Goal: Task Accomplishment & Management: Use online tool/utility

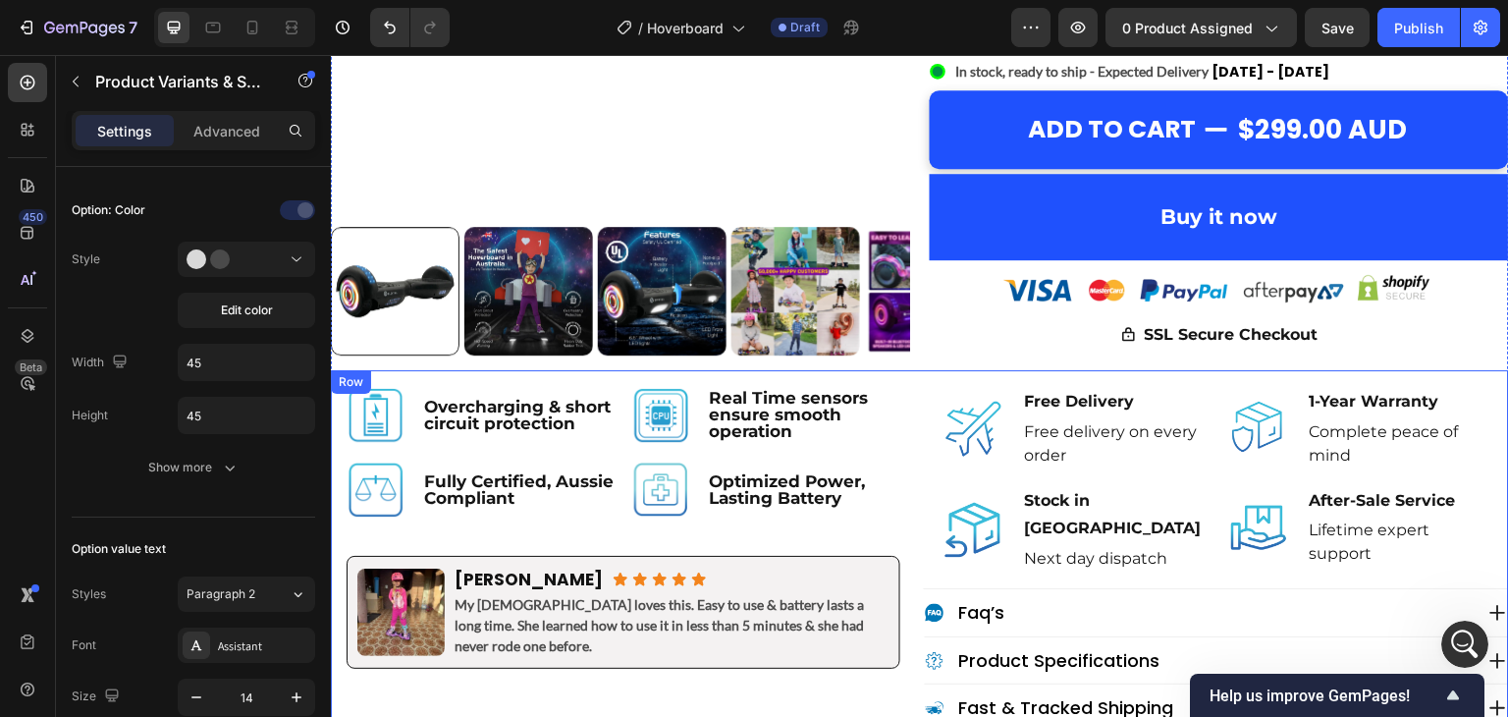
scroll to position [1178, 0]
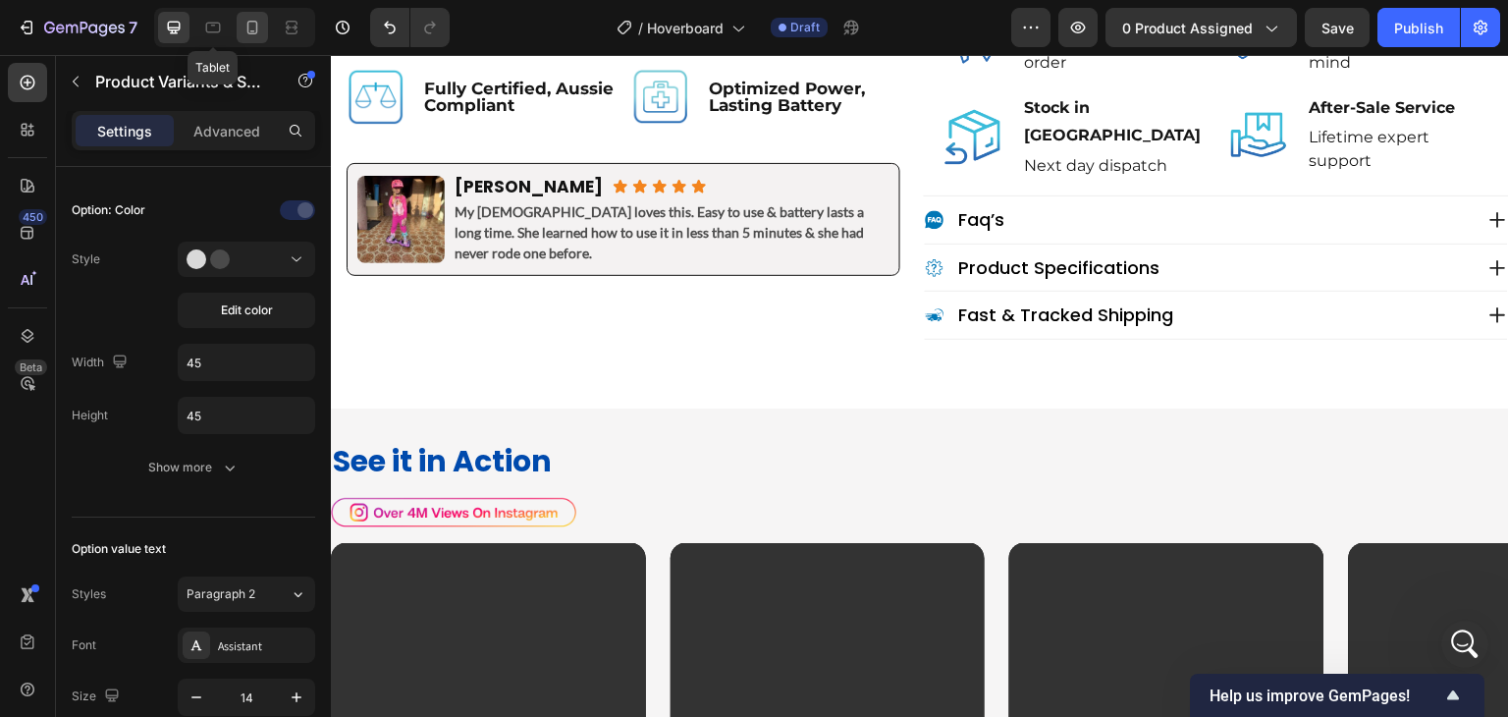
click at [252, 28] on icon at bounding box center [253, 28] width 20 height 20
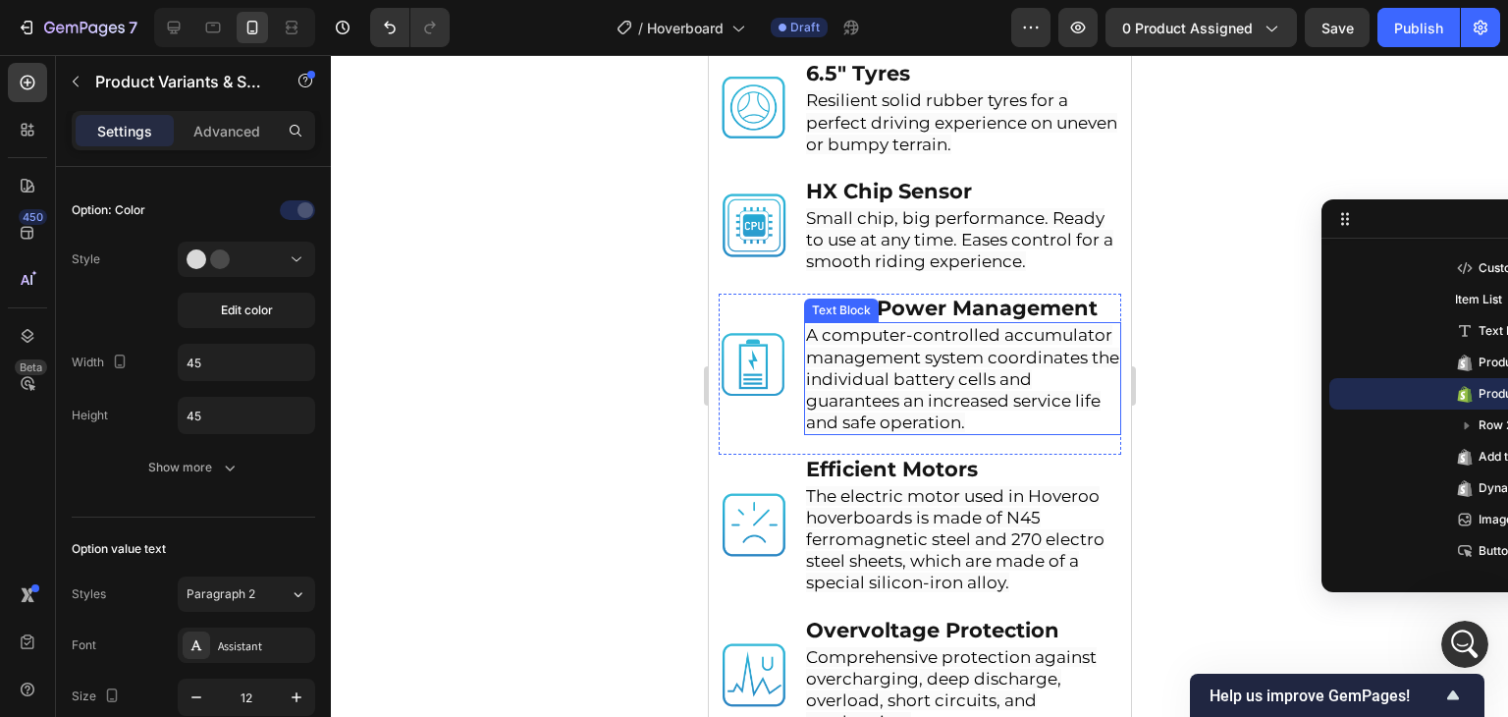
scroll to position [5105, 0]
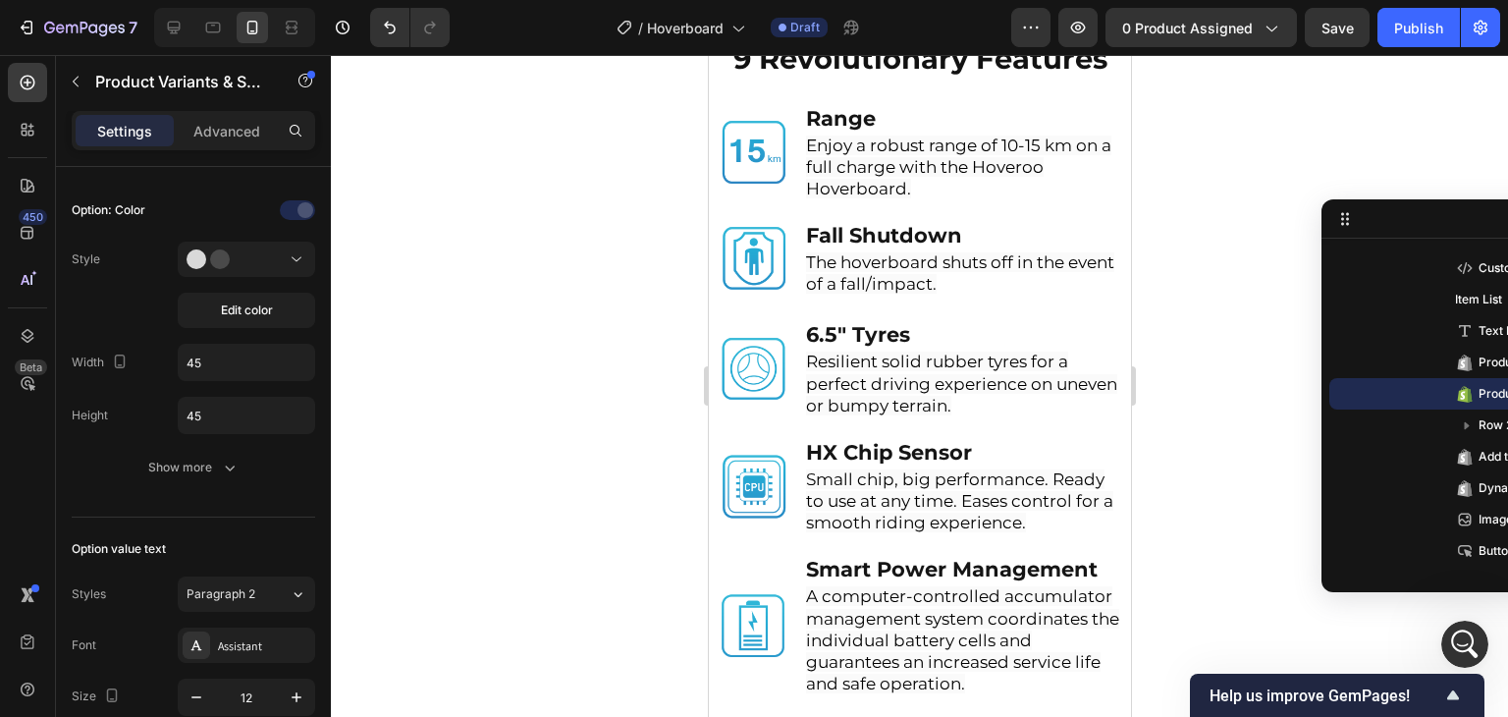
click at [152, 27] on div at bounding box center [230, 27] width 169 height 39
click at [172, 35] on icon at bounding box center [174, 28] width 20 height 20
type input "14"
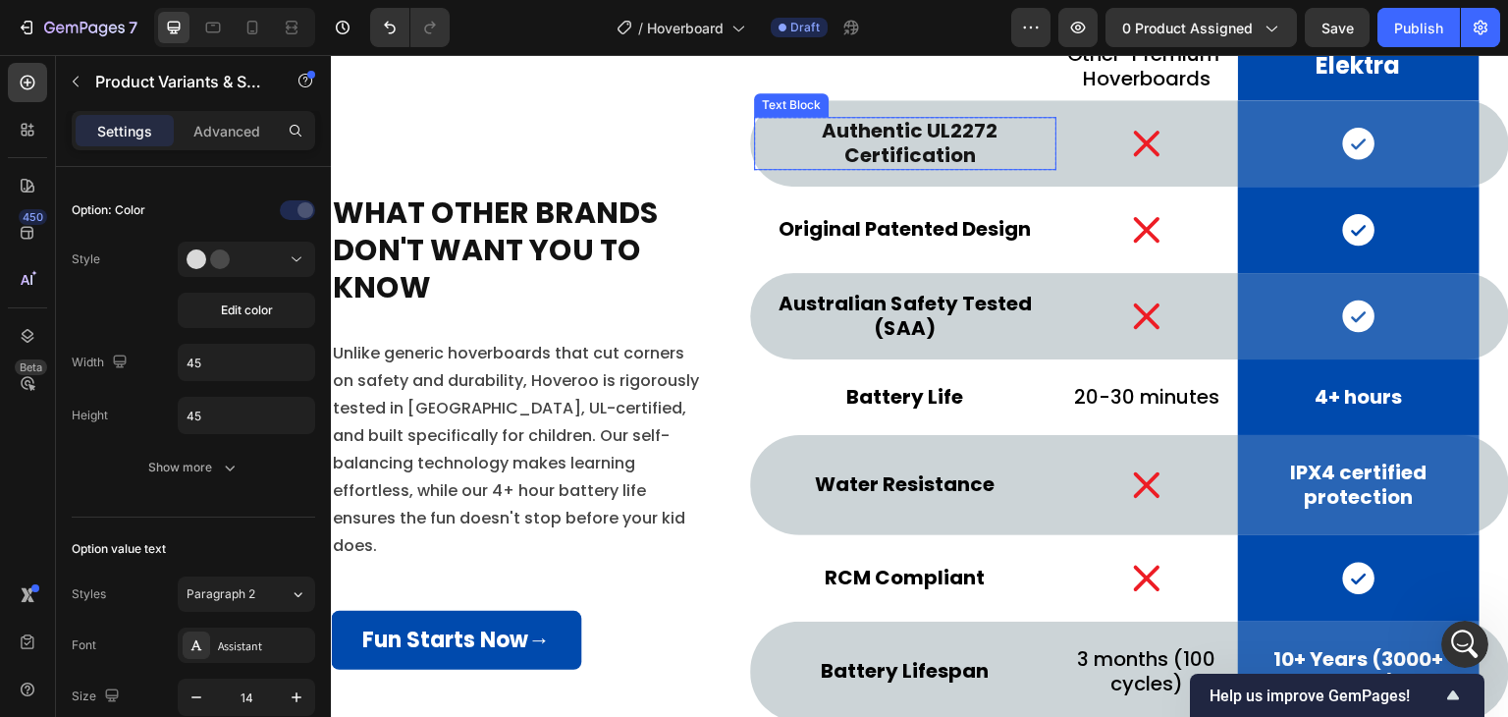
scroll to position [9248, 0]
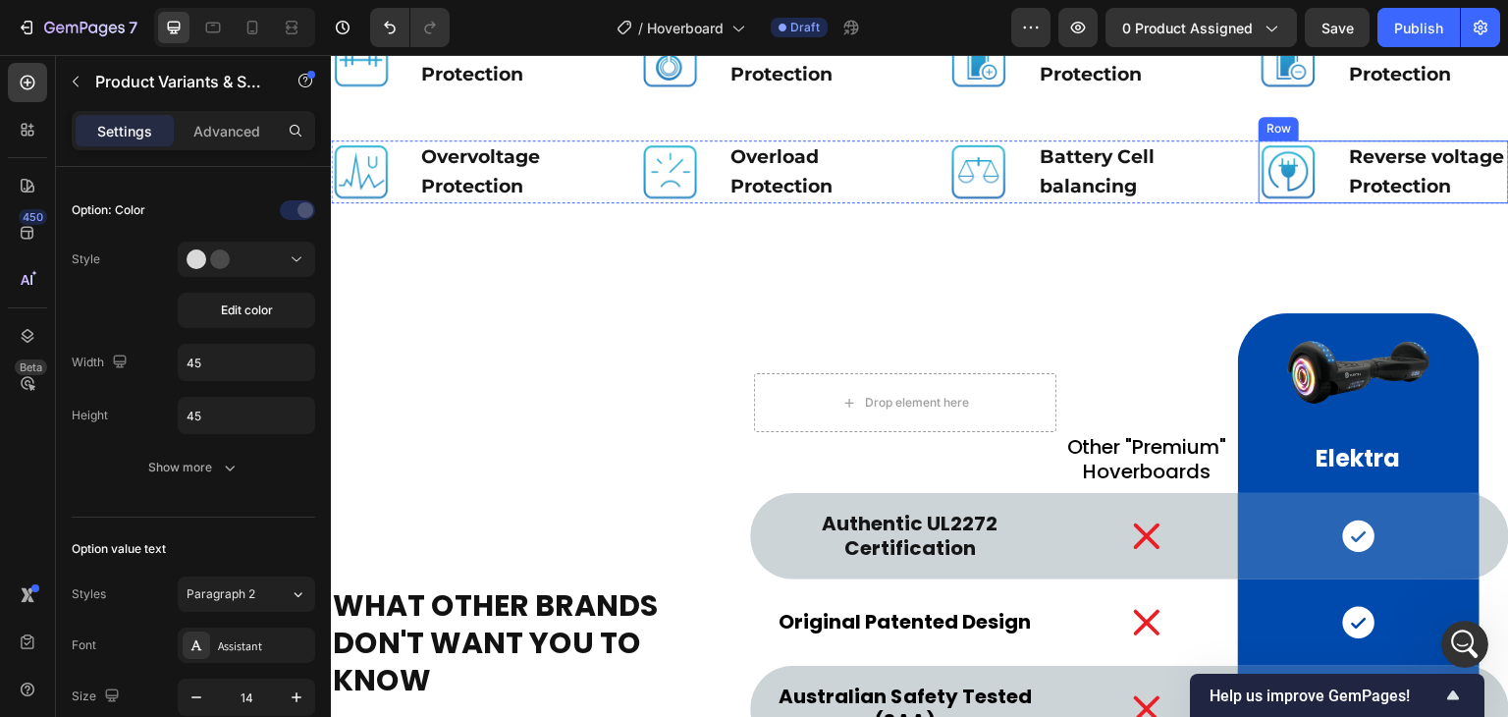
click at [1312, 203] on div "Image Reverse voltage Protection Text Block Row" at bounding box center [1384, 171] width 250 height 63
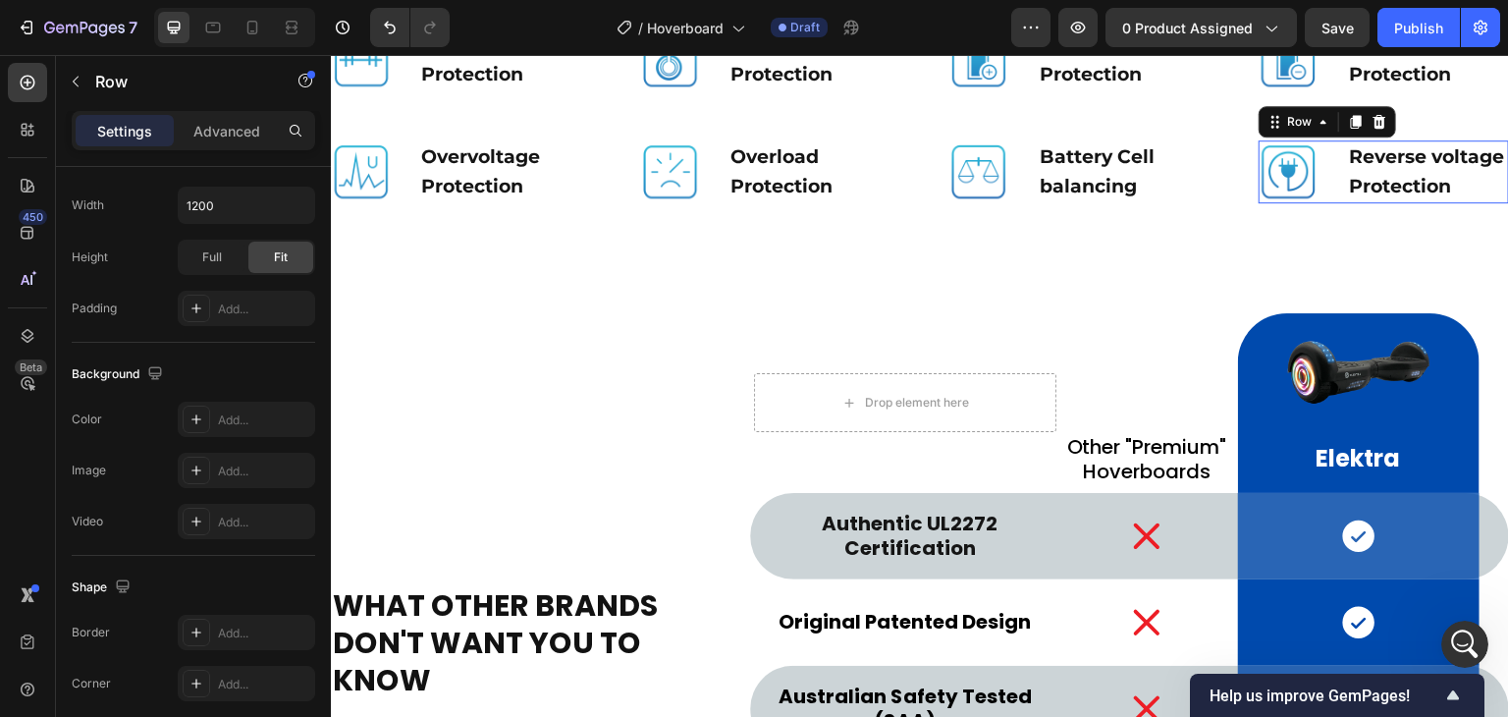
scroll to position [0, 0]
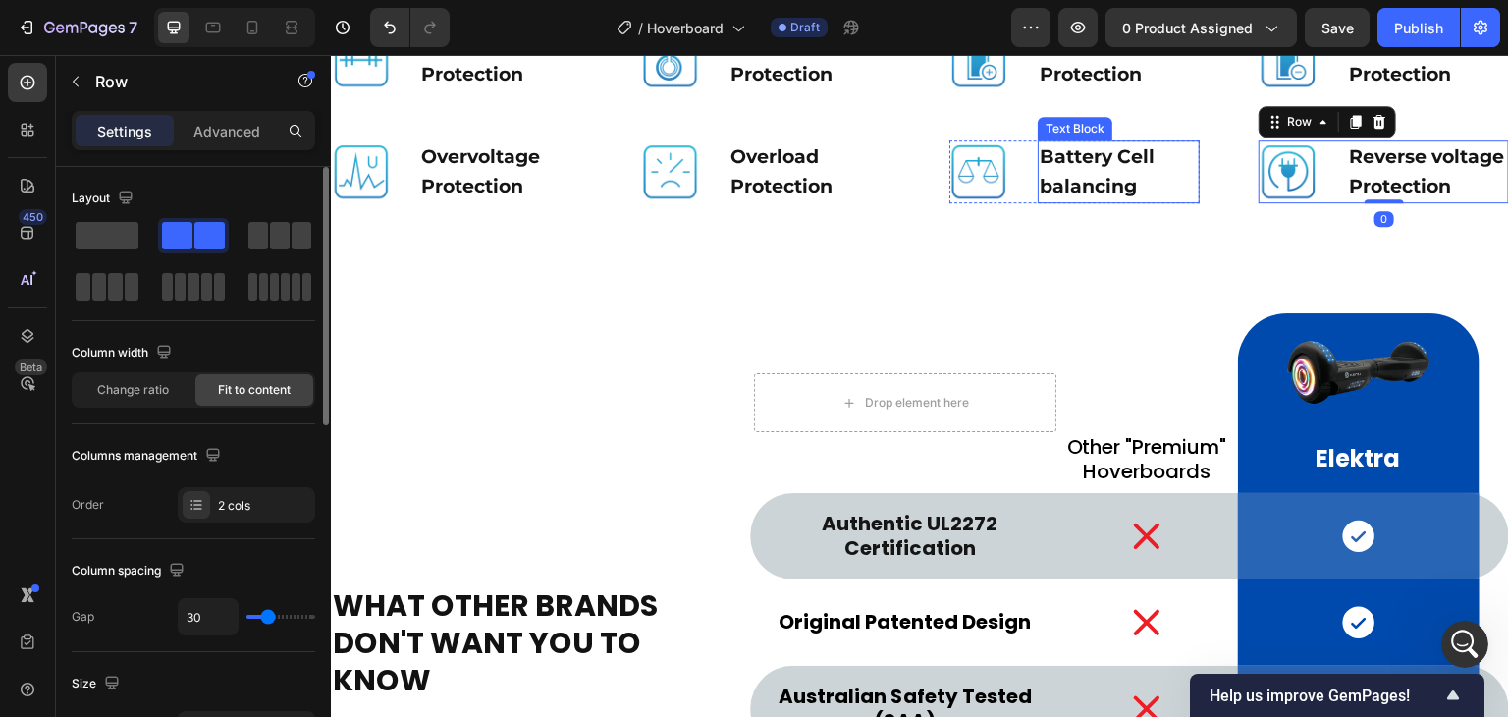
click at [1164, 201] on p "Battery Cell balancing" at bounding box center [1119, 171] width 158 height 59
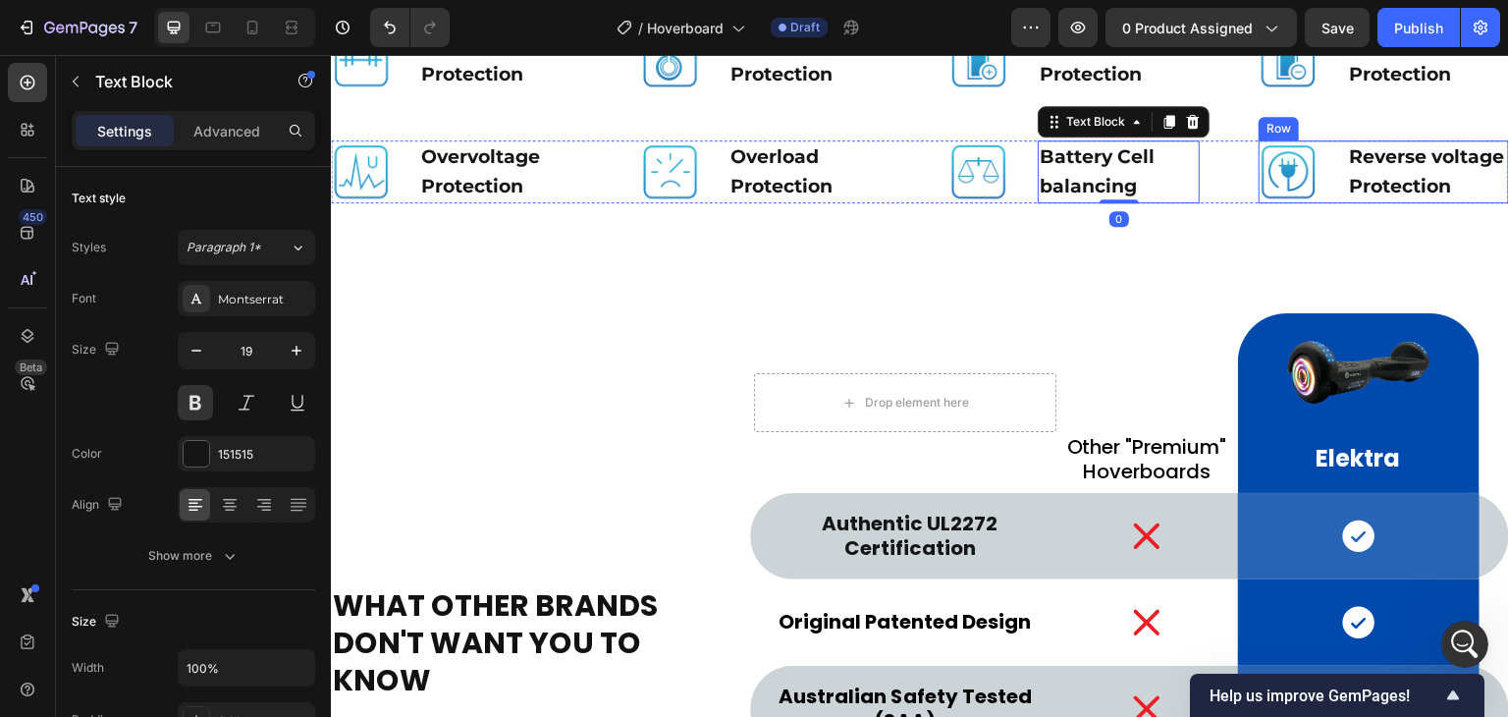
click at [1289, 203] on div "Image" at bounding box center [1288, 171] width 59 height 63
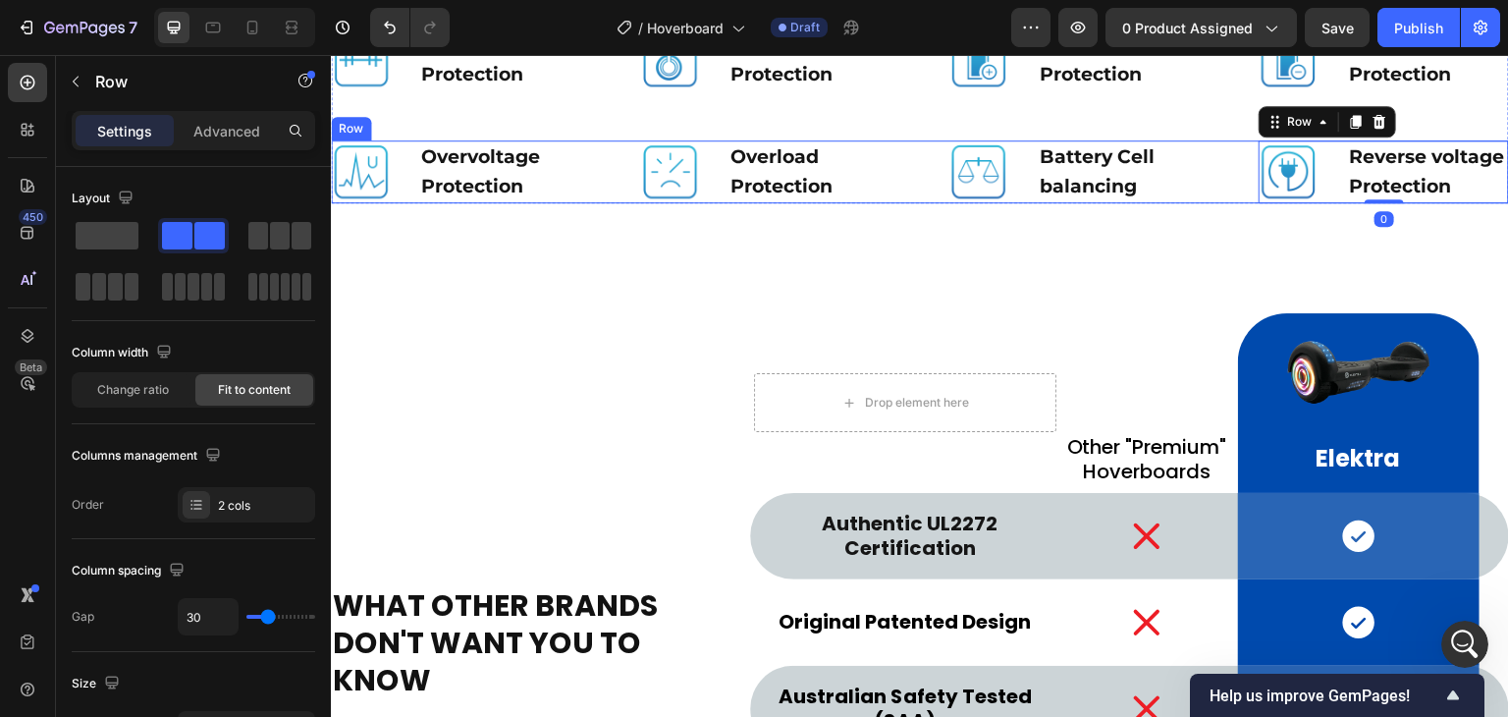
click at [1228, 203] on div "Image Overvoltage Protection Text Block Row Image Overload Protection Text Bloc…" at bounding box center [920, 171] width 1178 height 63
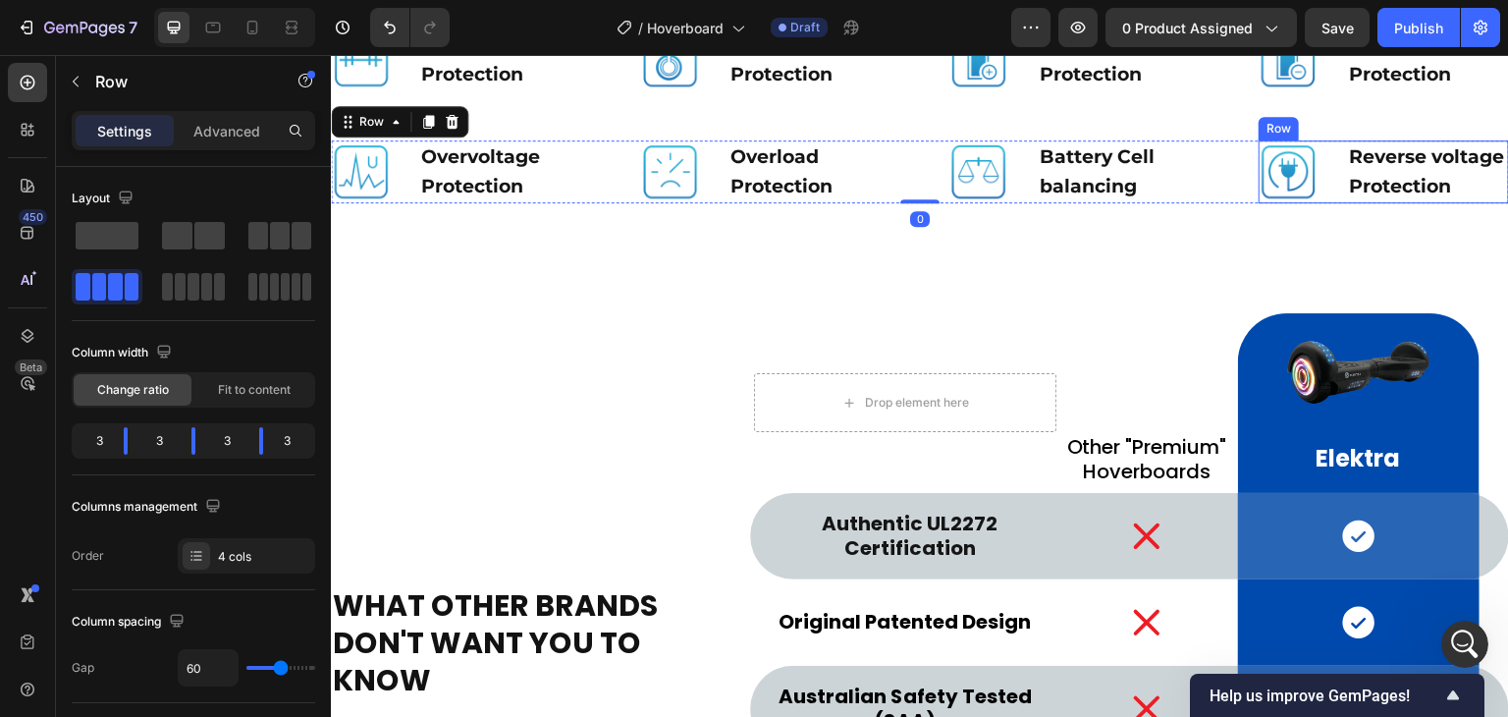
click at [1327, 203] on div "Image Reverse voltage Protection Text Block Row" at bounding box center [1384, 171] width 250 height 63
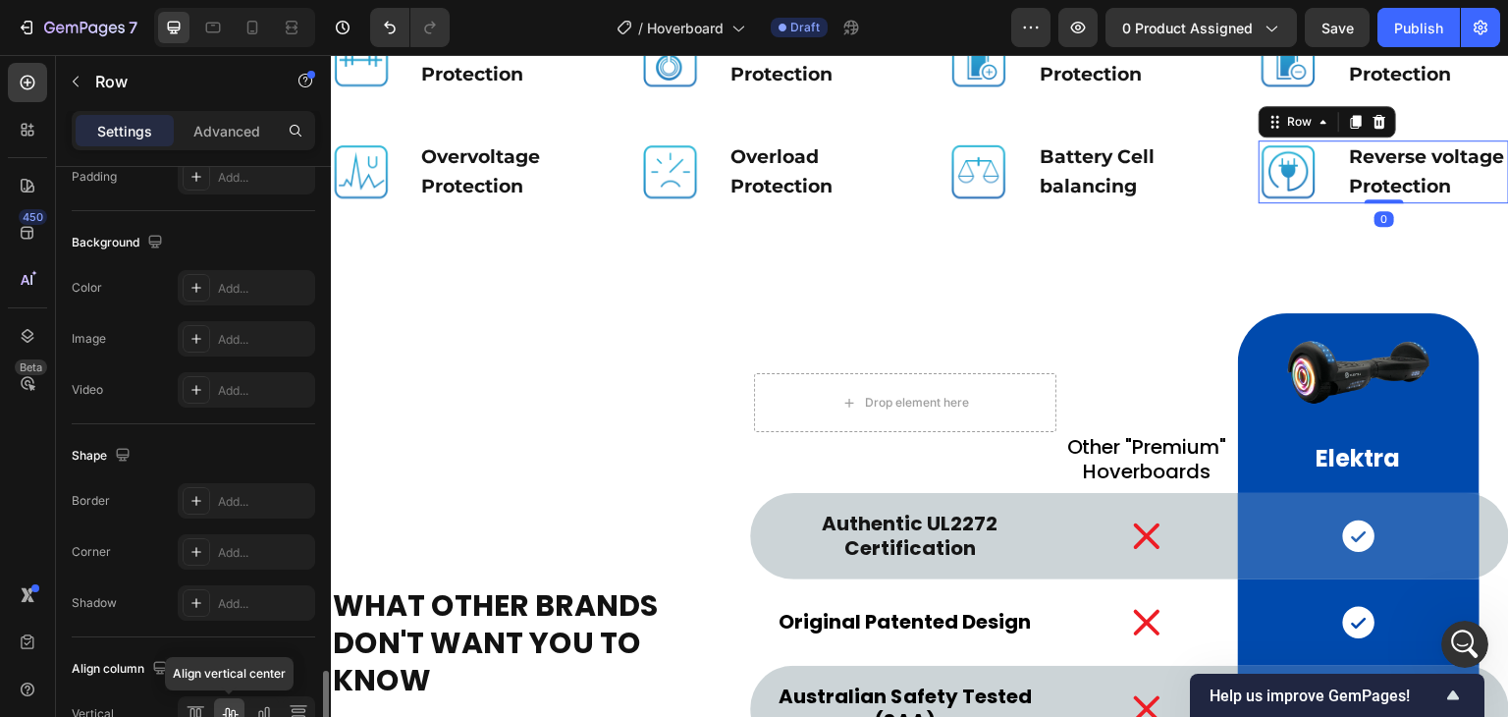
scroll to position [813, 0]
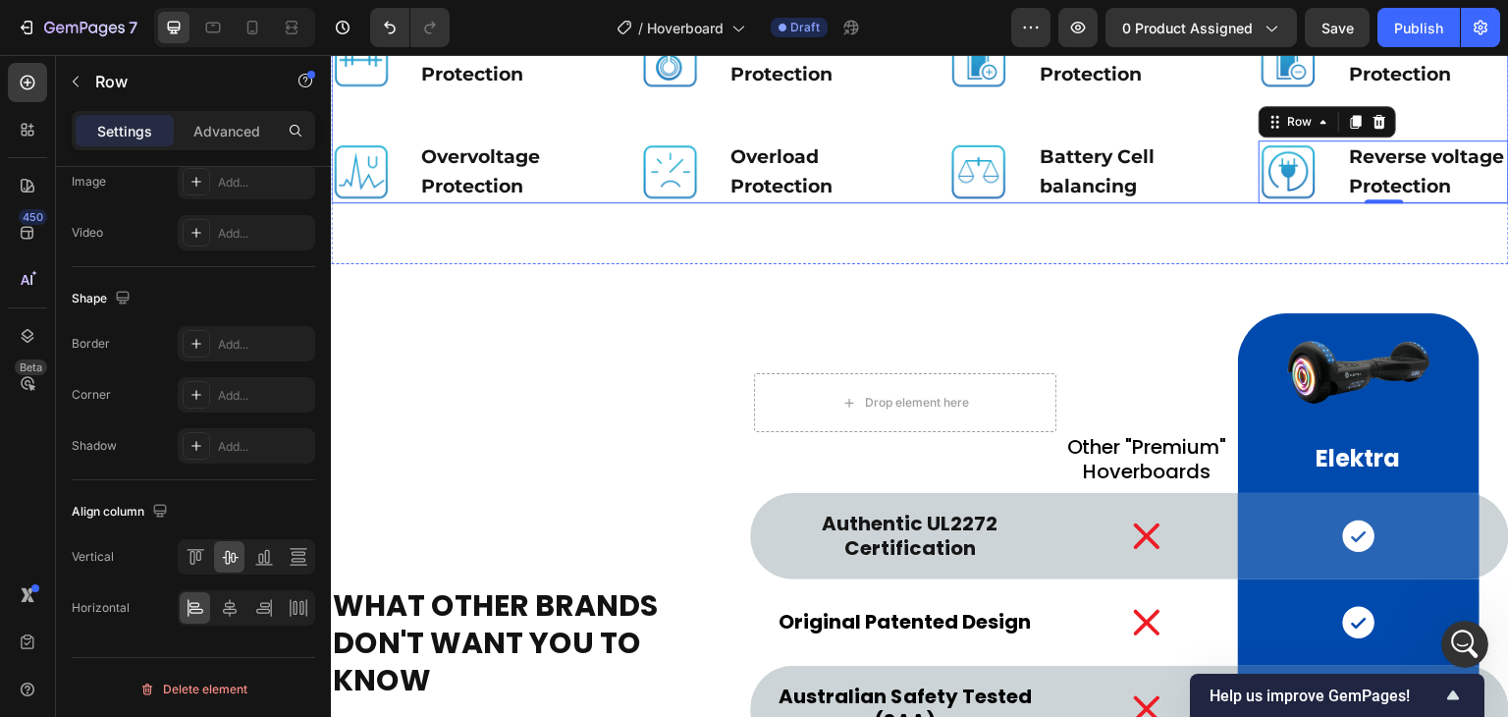
click at [1135, 203] on div "Image Short Circuit Protection Text Block Row Image Overheating Protection Text…" at bounding box center [920, 101] width 1178 height 204
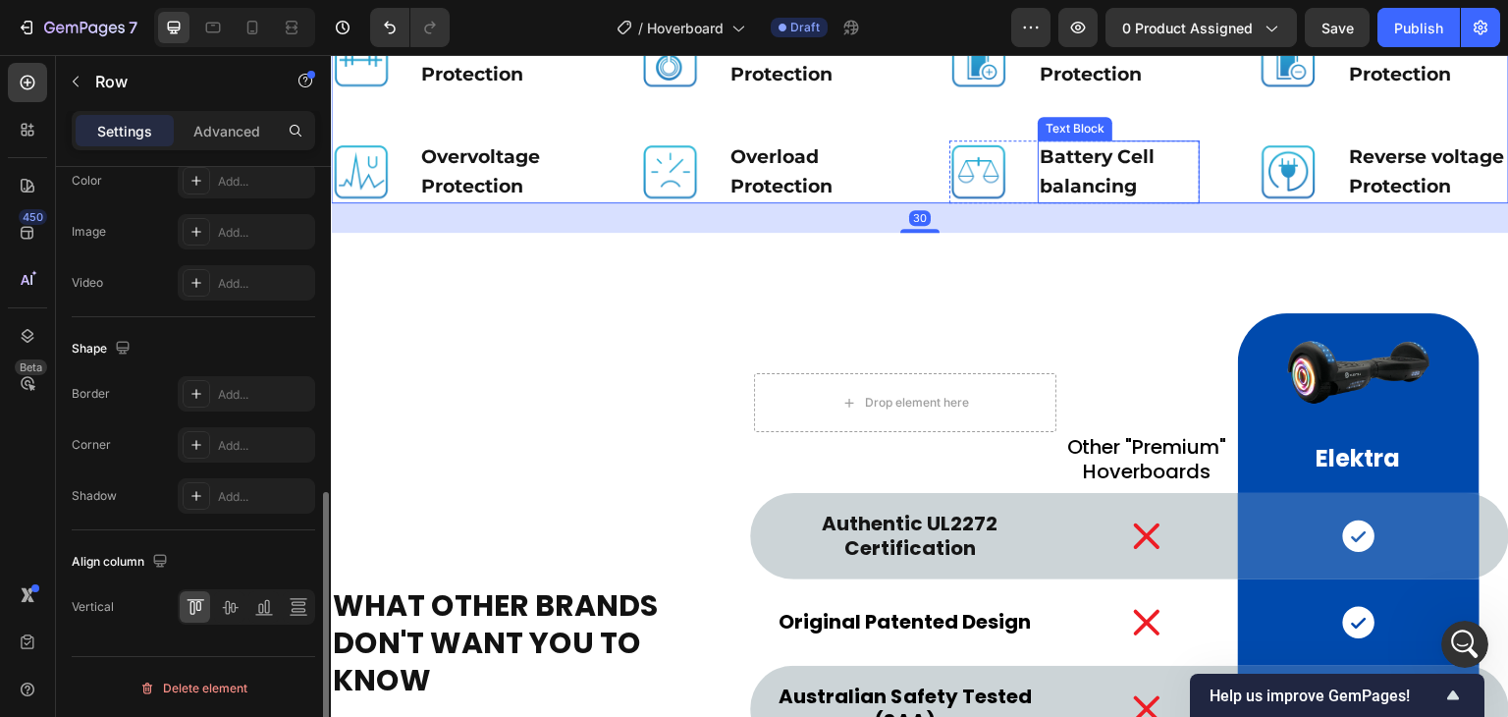
click at [1129, 201] on p "Battery Cell balancing" at bounding box center [1119, 171] width 158 height 59
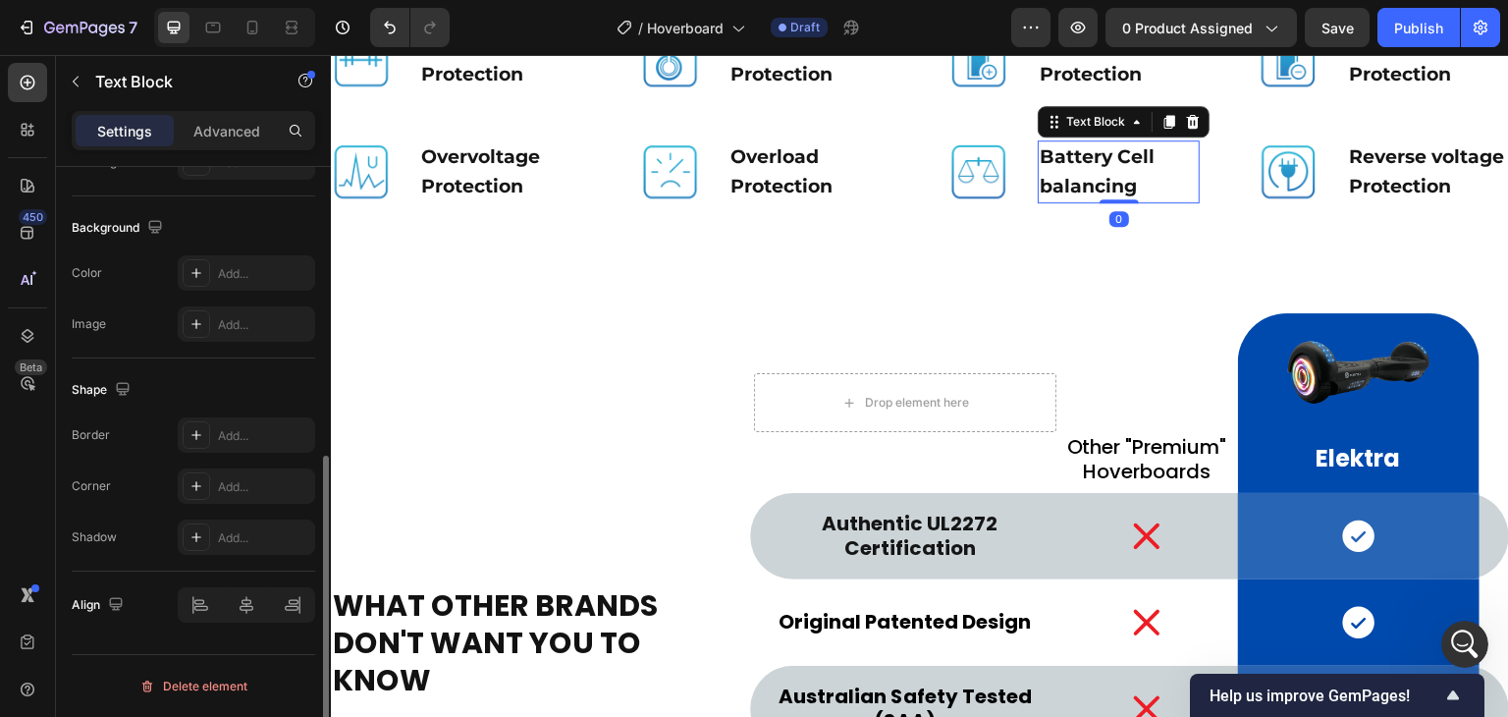
scroll to position [0, 0]
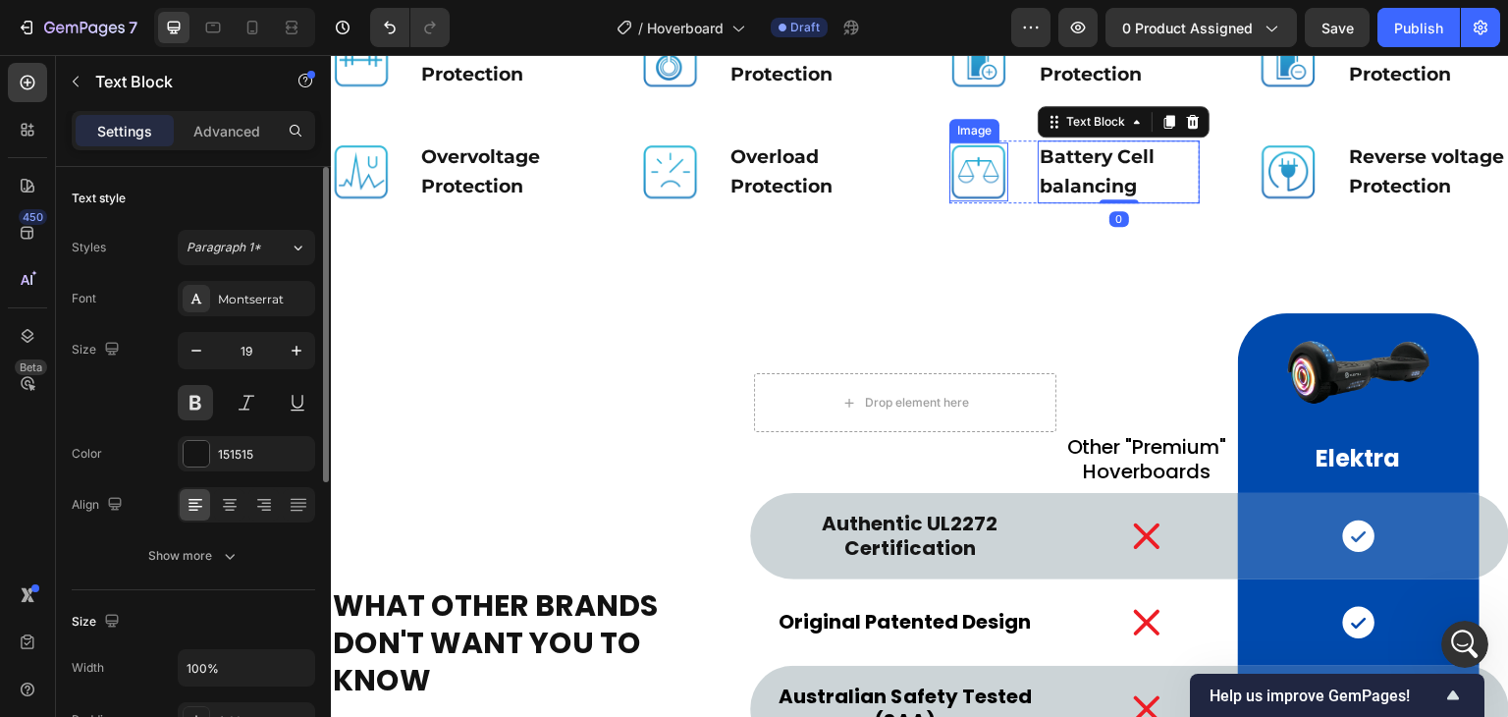
click at [991, 201] on img at bounding box center [978, 171] width 59 height 59
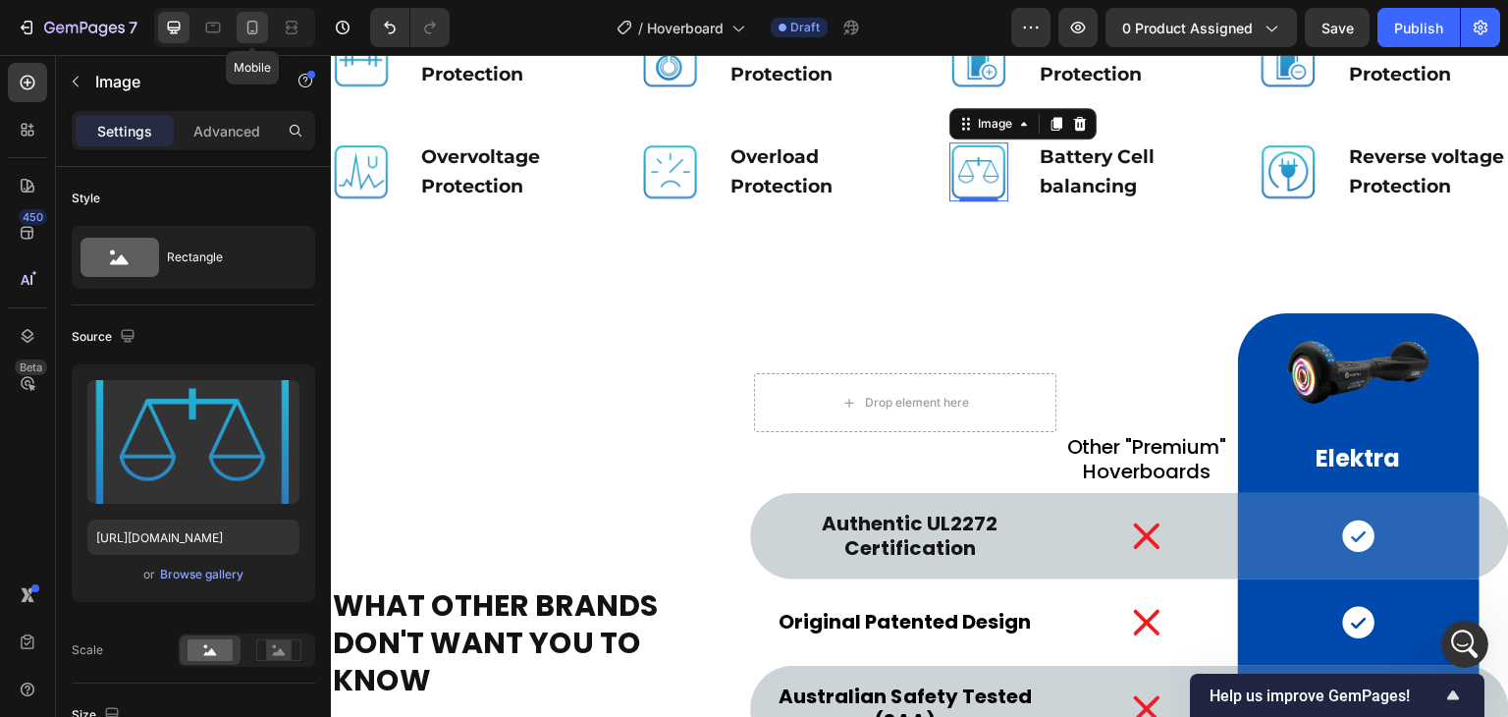
drag, startPoint x: 251, startPoint y: 22, endPoint x: 311, endPoint y: 185, distance: 173.6
click at [251, 22] on icon at bounding box center [252, 28] width 11 height 14
type input "50"
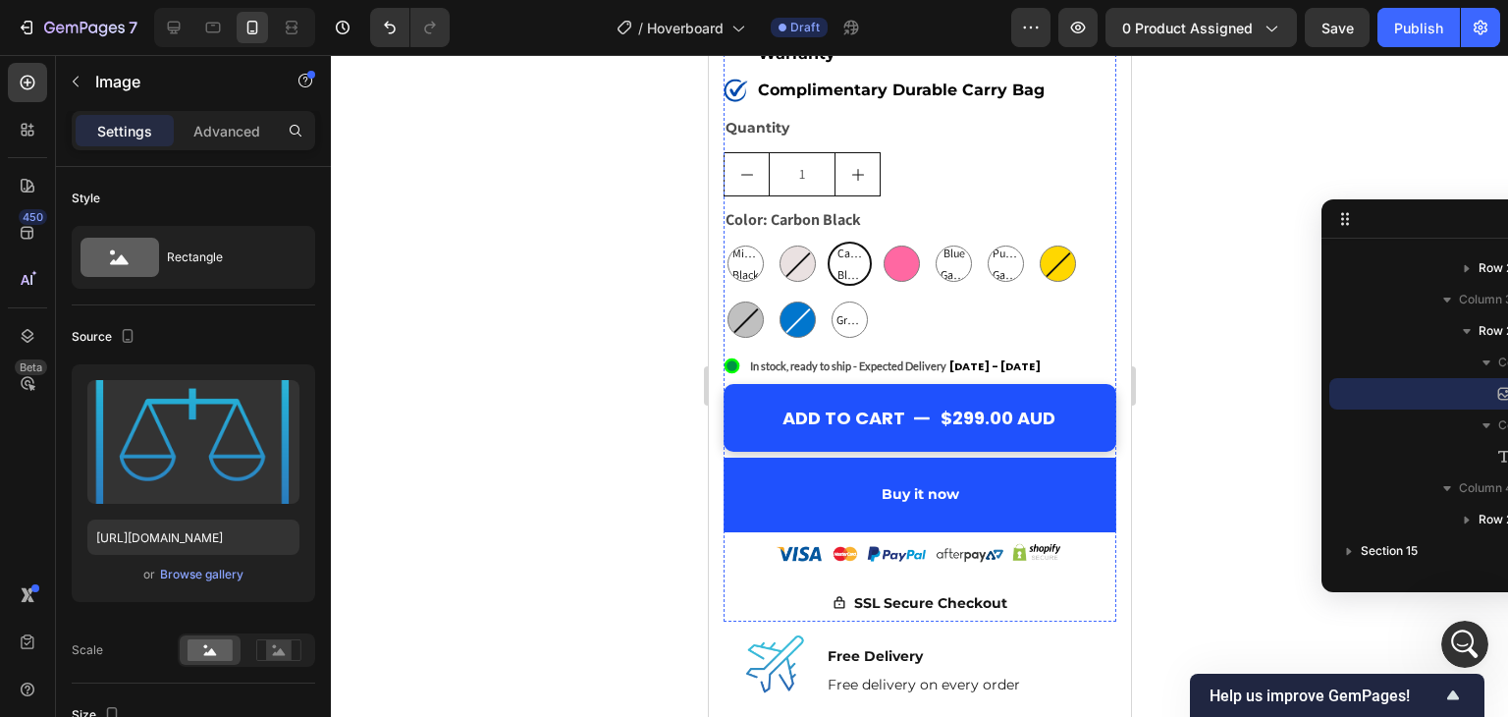
scroll to position [1047, 0]
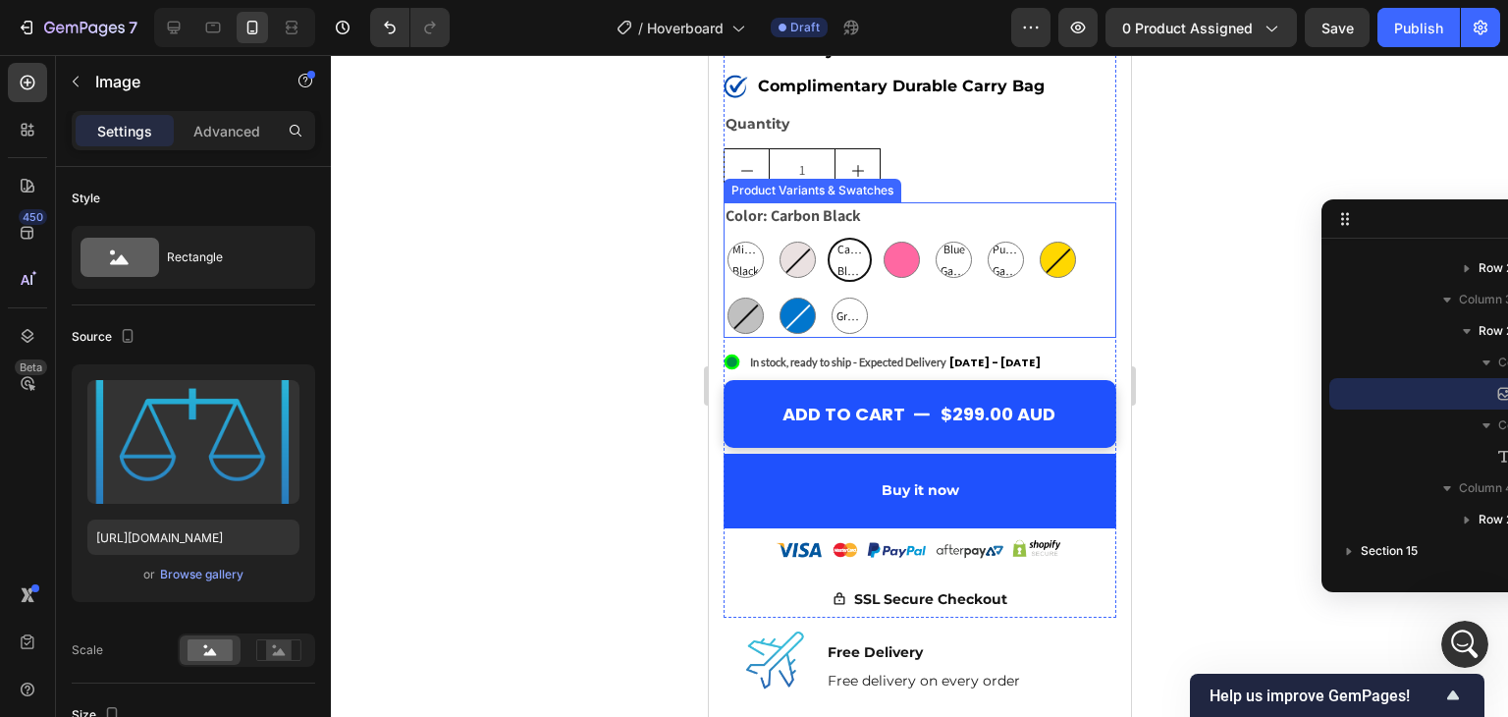
click at [887, 288] on div "Midnight Black Midnight Black Midnight Black White White Carbon Black Carbon Bl…" at bounding box center [919, 288] width 393 height 100
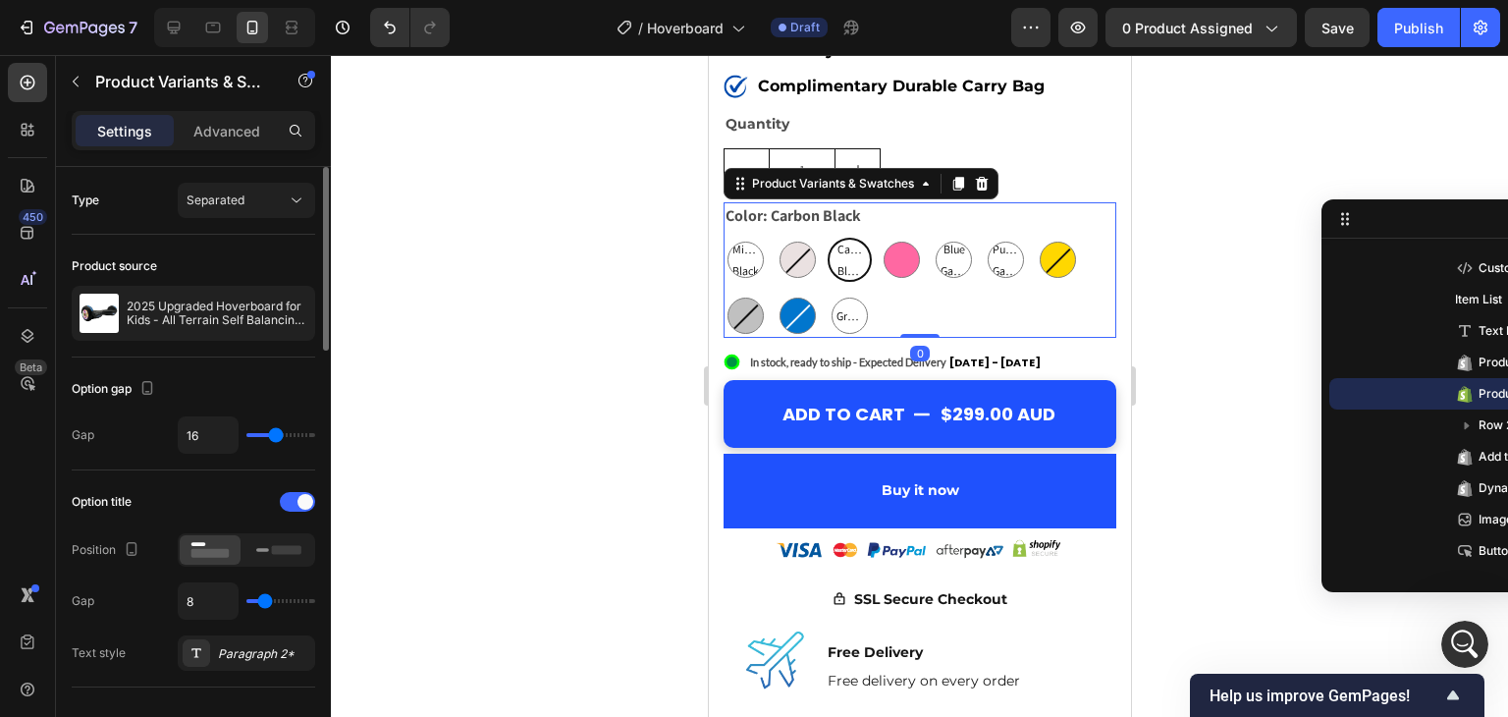
scroll to position [131, 0]
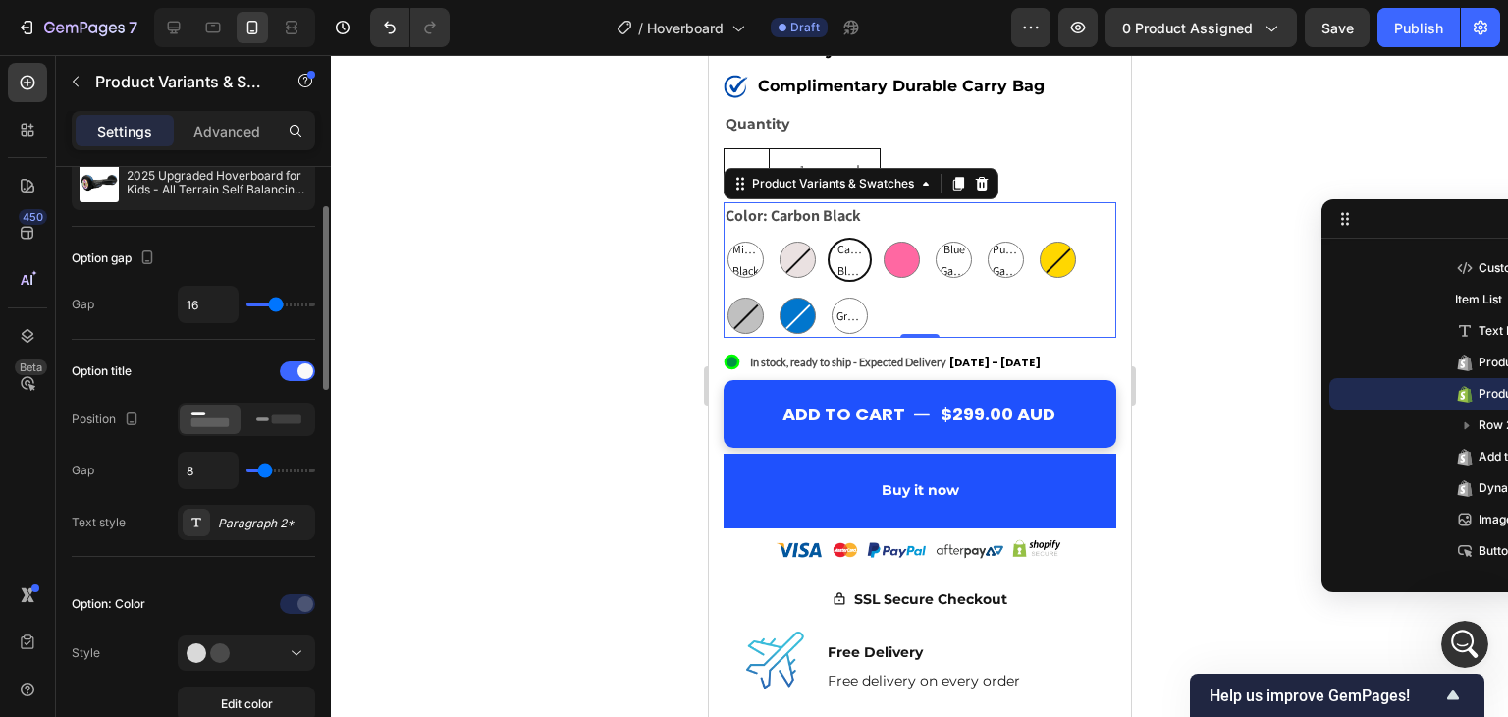
type input "9"
type input "13"
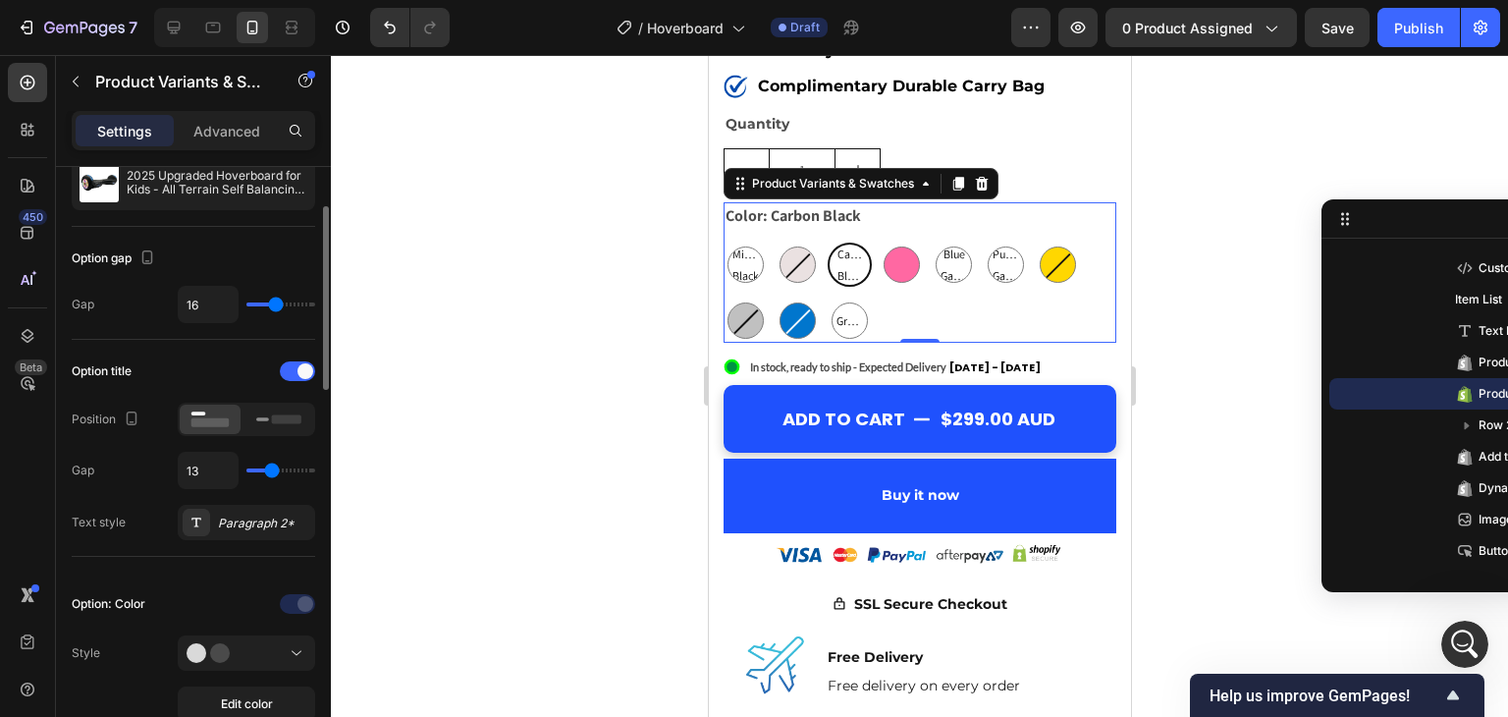
type input "14"
type input "8"
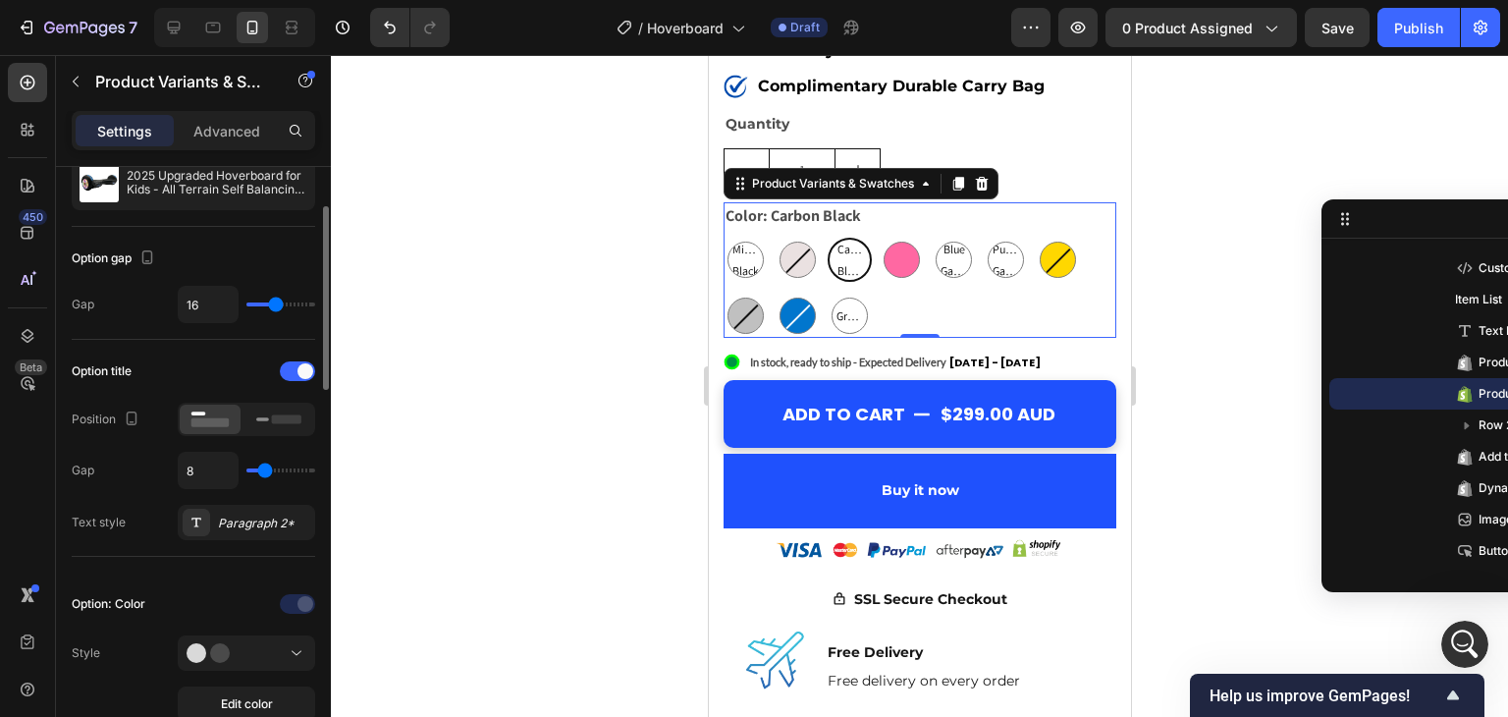
click at [265, 468] on input "range" at bounding box center [280, 470] width 69 height 4
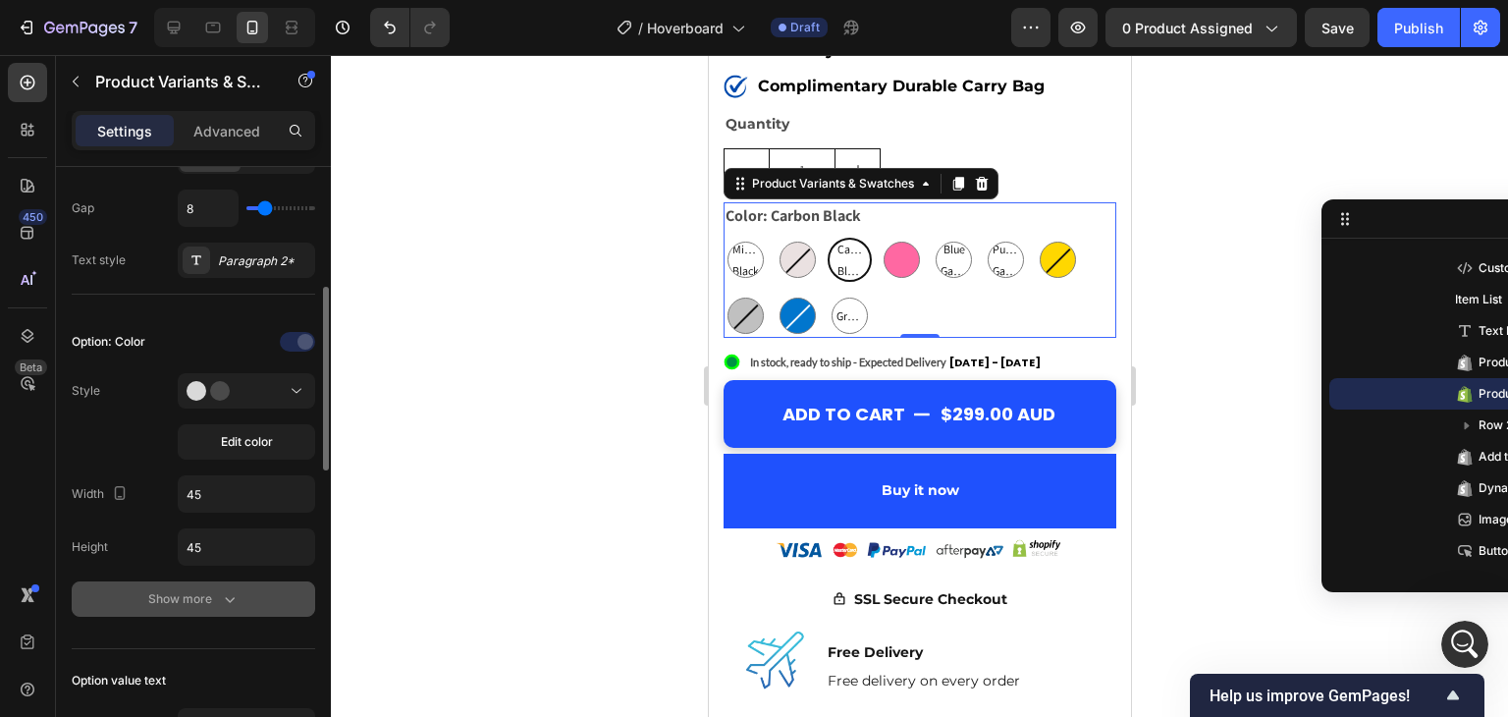
click at [231, 594] on icon "button" at bounding box center [230, 599] width 20 height 20
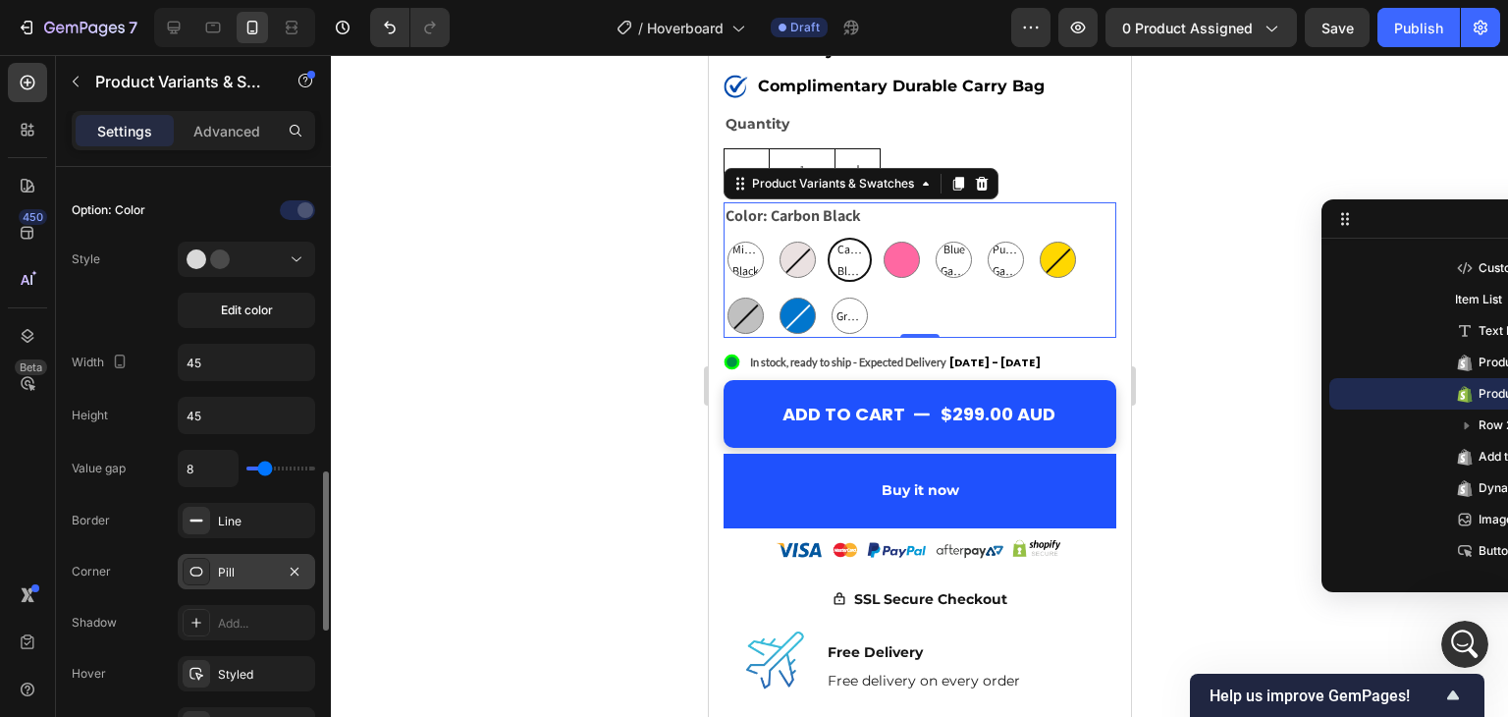
scroll to position [656, 0]
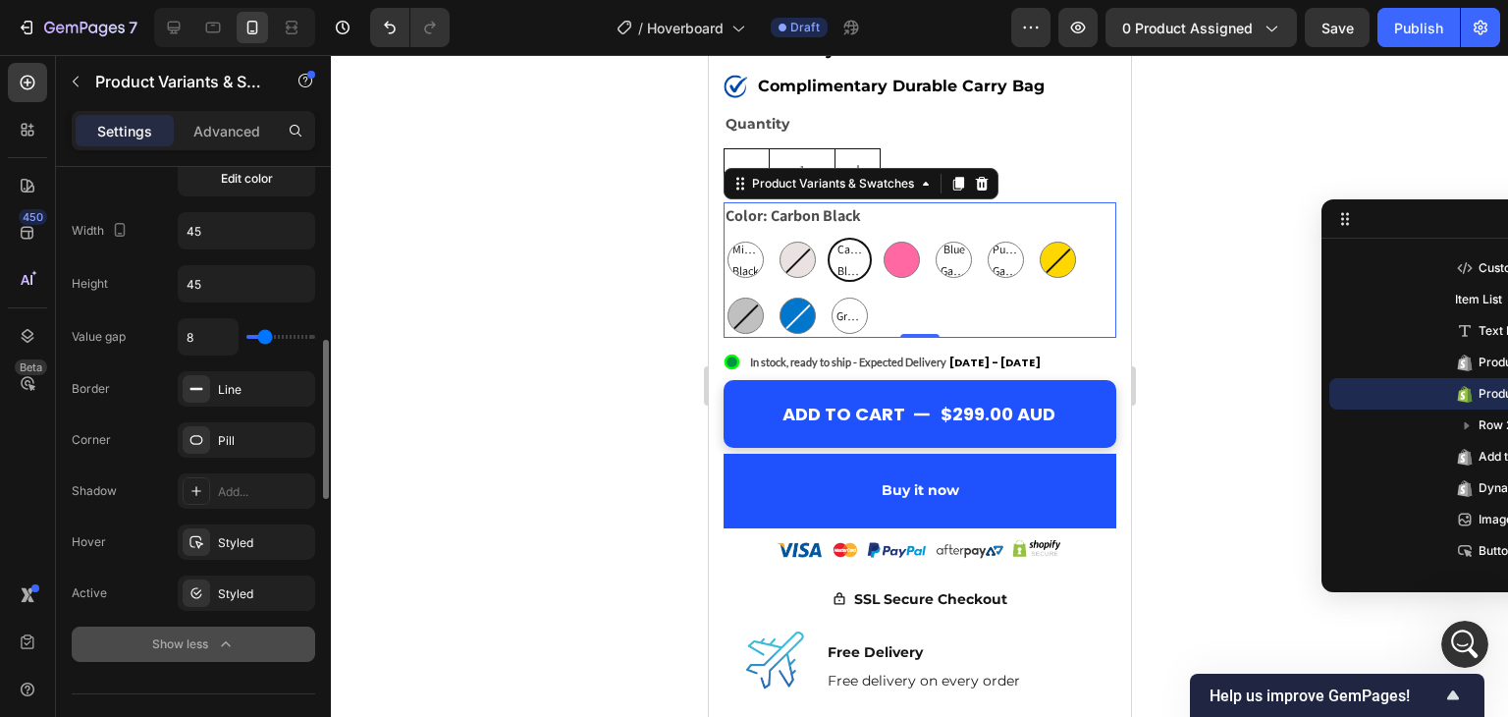
type input "9"
type input "10"
type input "11"
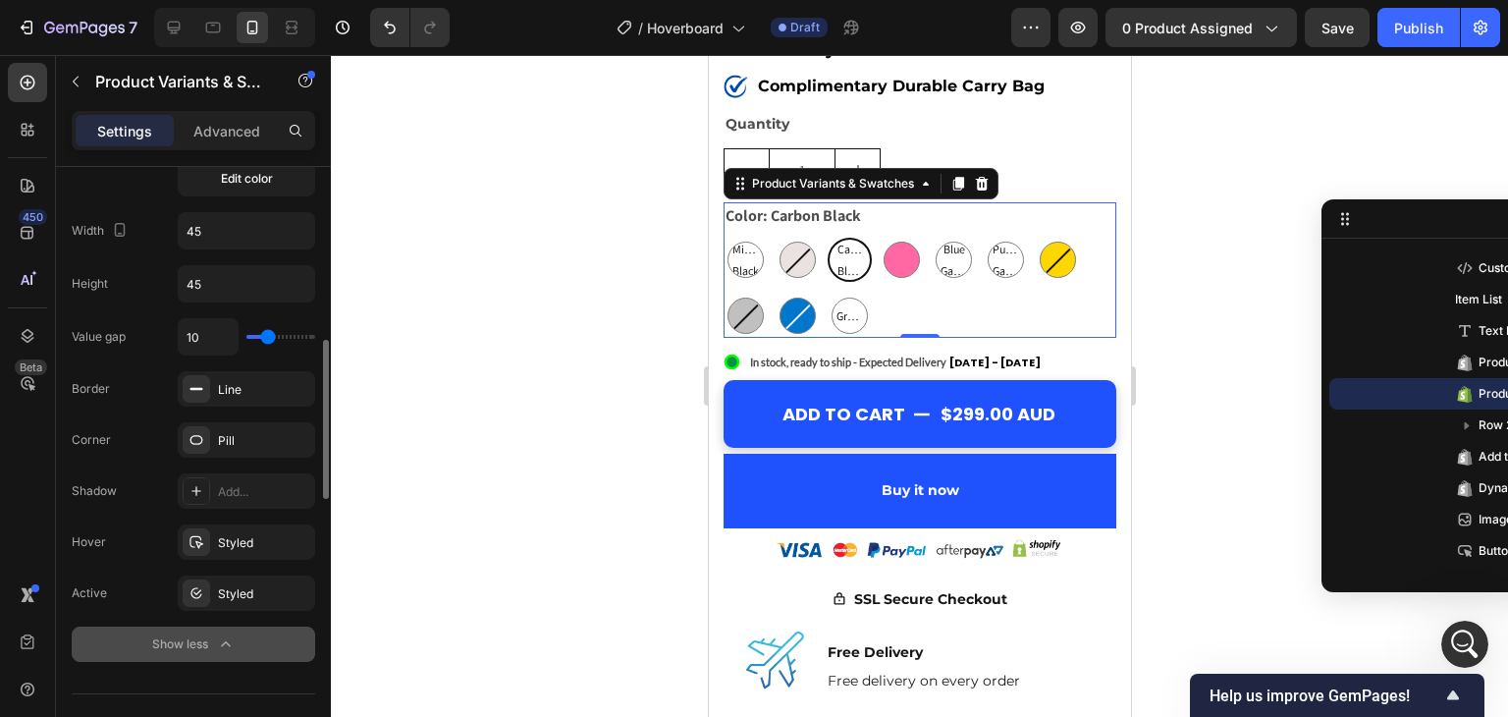
type input "11"
type input "13"
type input "14"
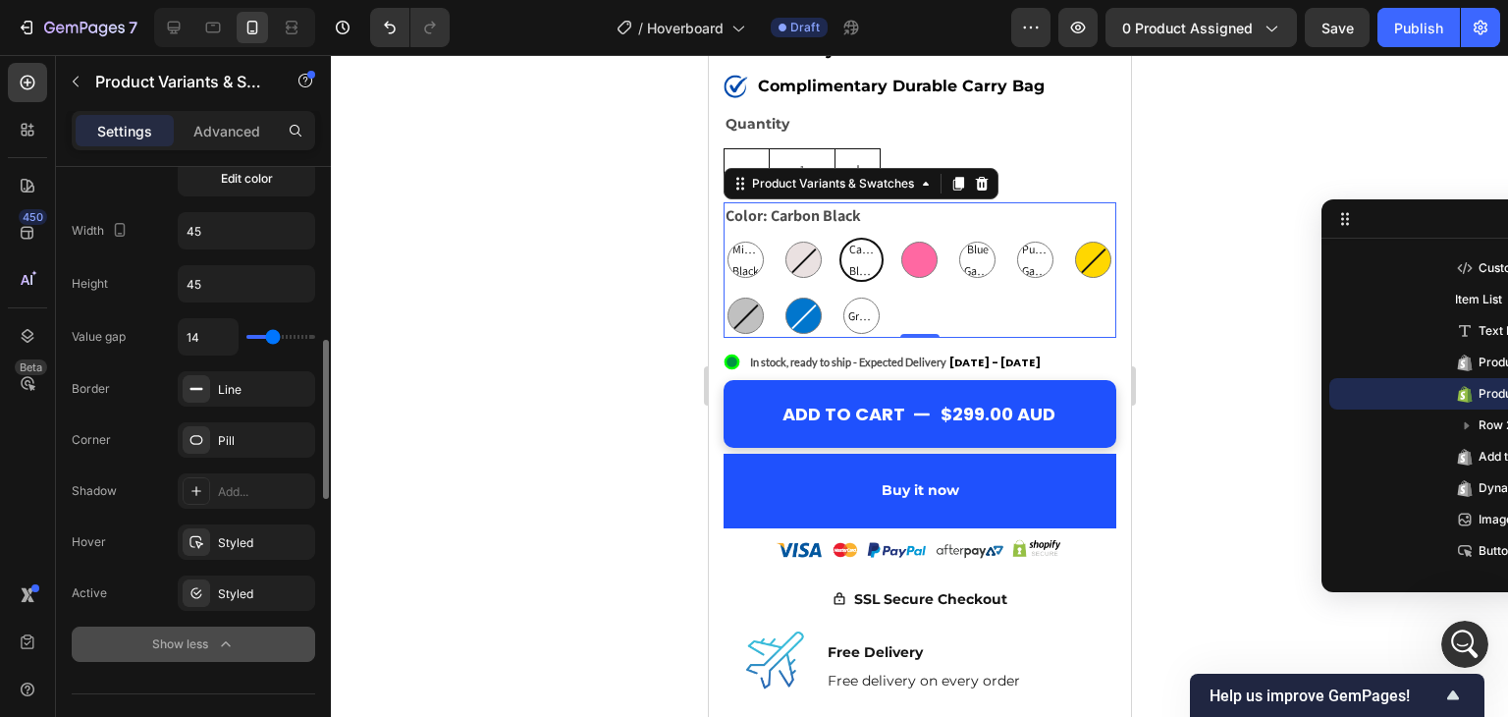
type input "15"
type input "16"
type input "17"
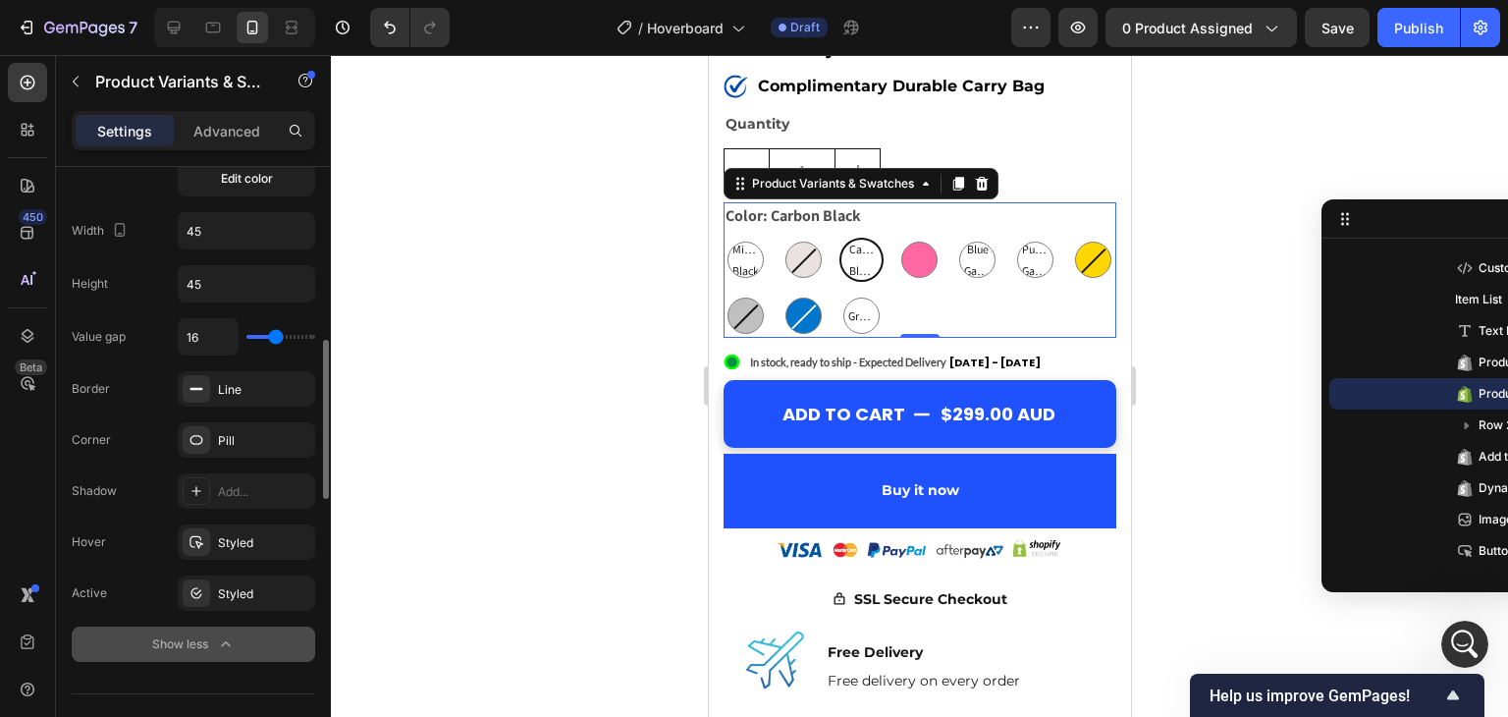
type input "17"
type input "18"
type input "19"
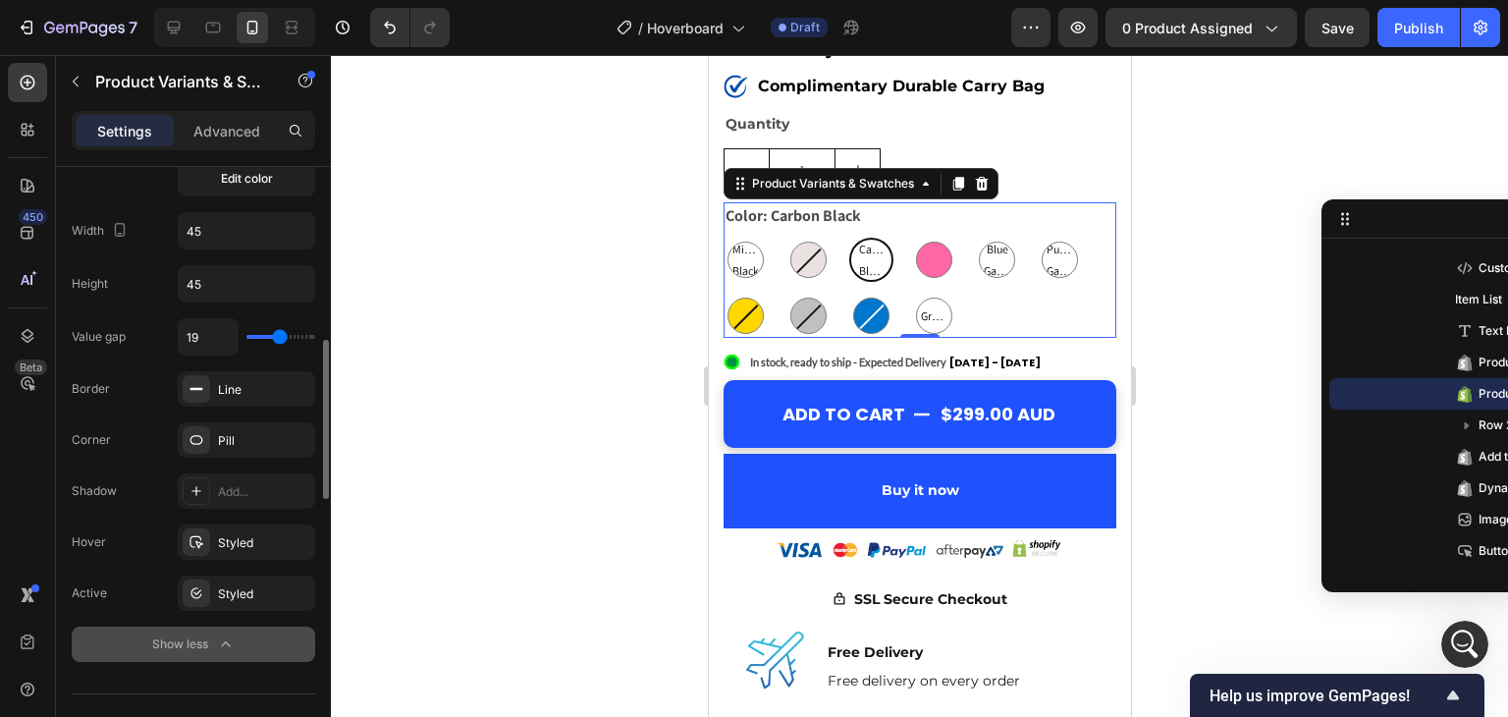
type input "21"
type input "25"
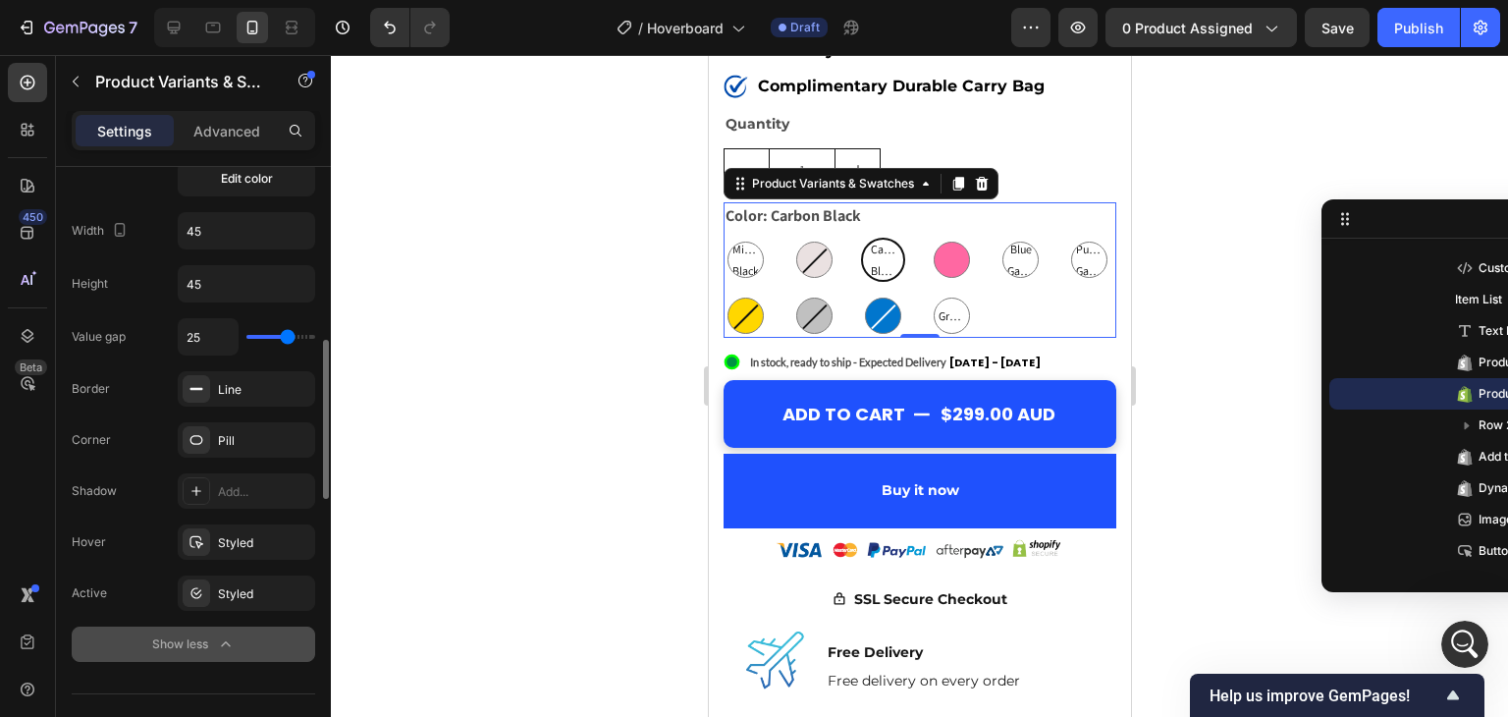
type input "26"
type input "27"
type input "28"
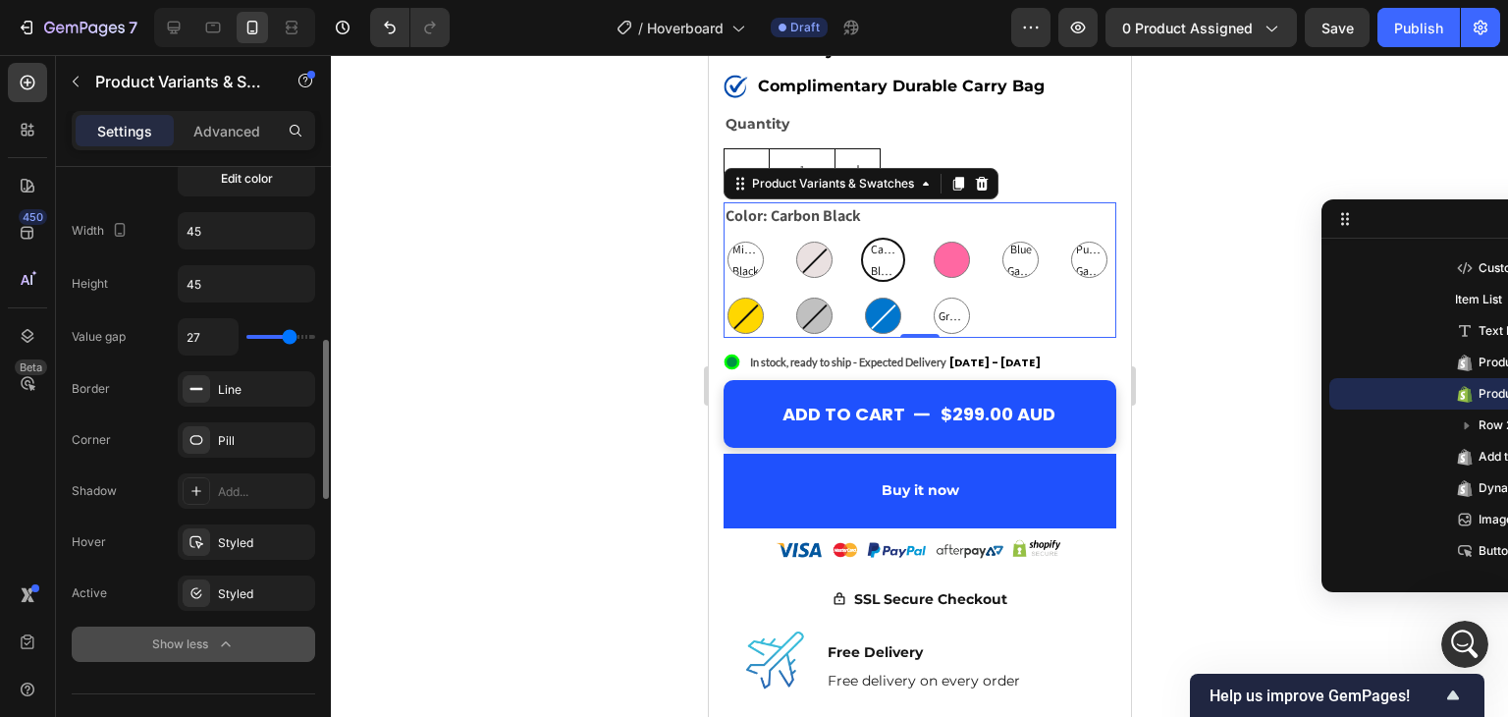
type input "28"
type input "29"
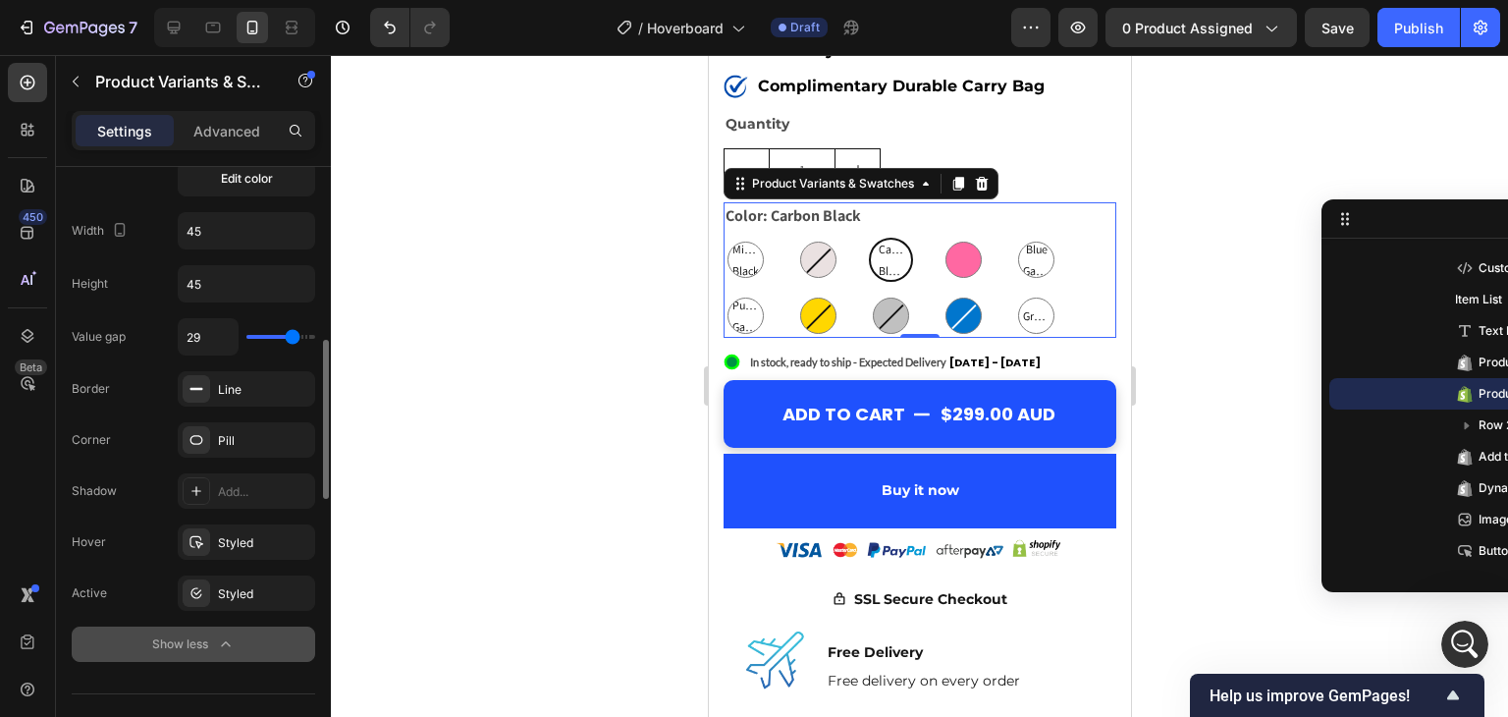
type input "30"
type input "31"
type input "32"
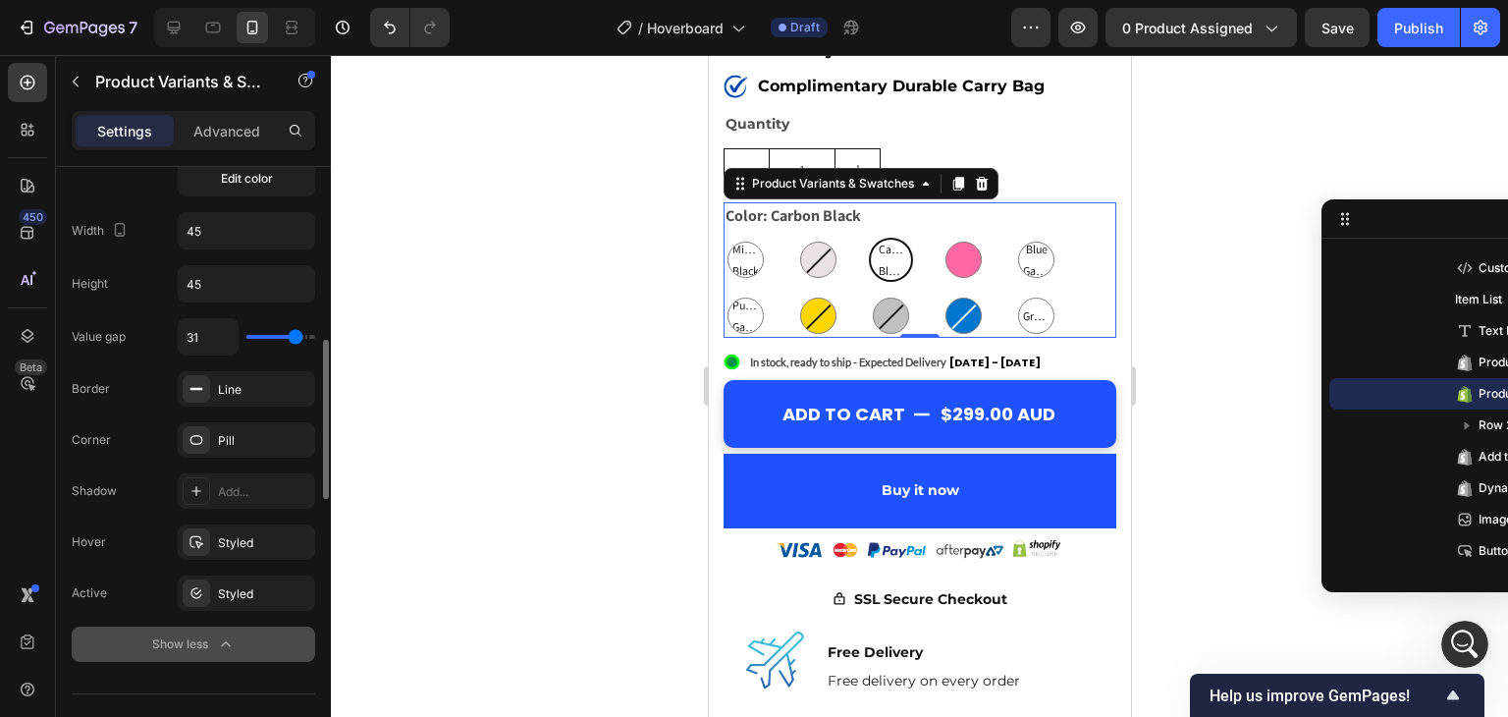
type input "32"
type input "30"
type input "29"
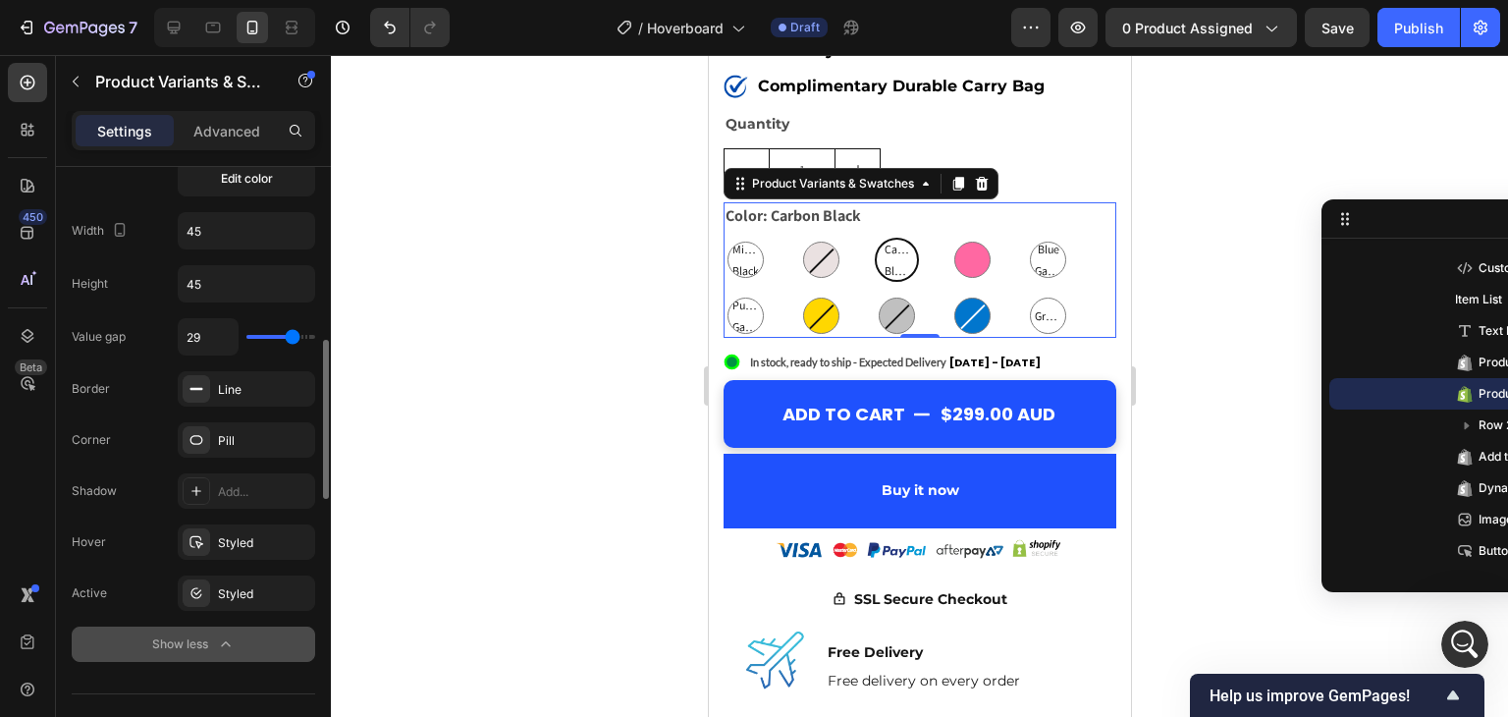
type input "28"
type input "27"
type input "20"
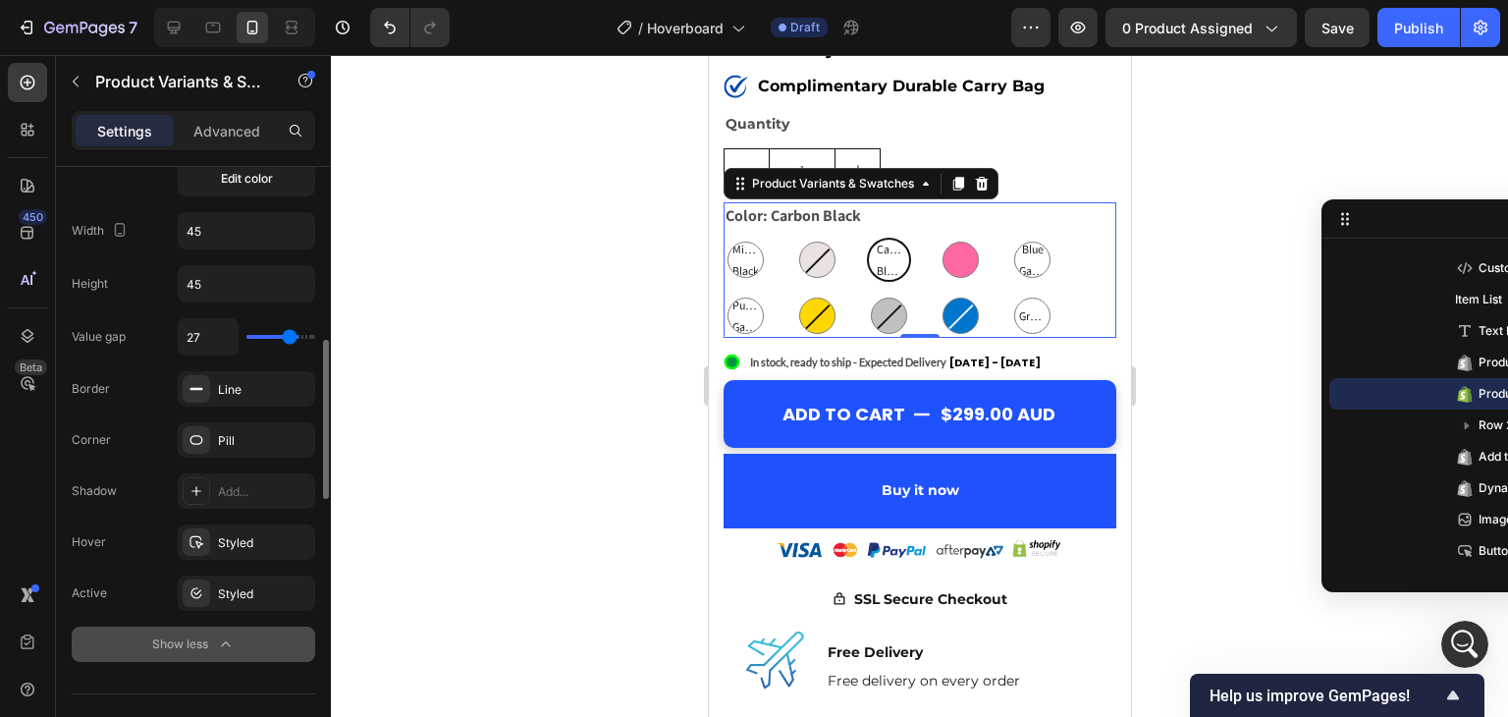
type input "20"
type input "14"
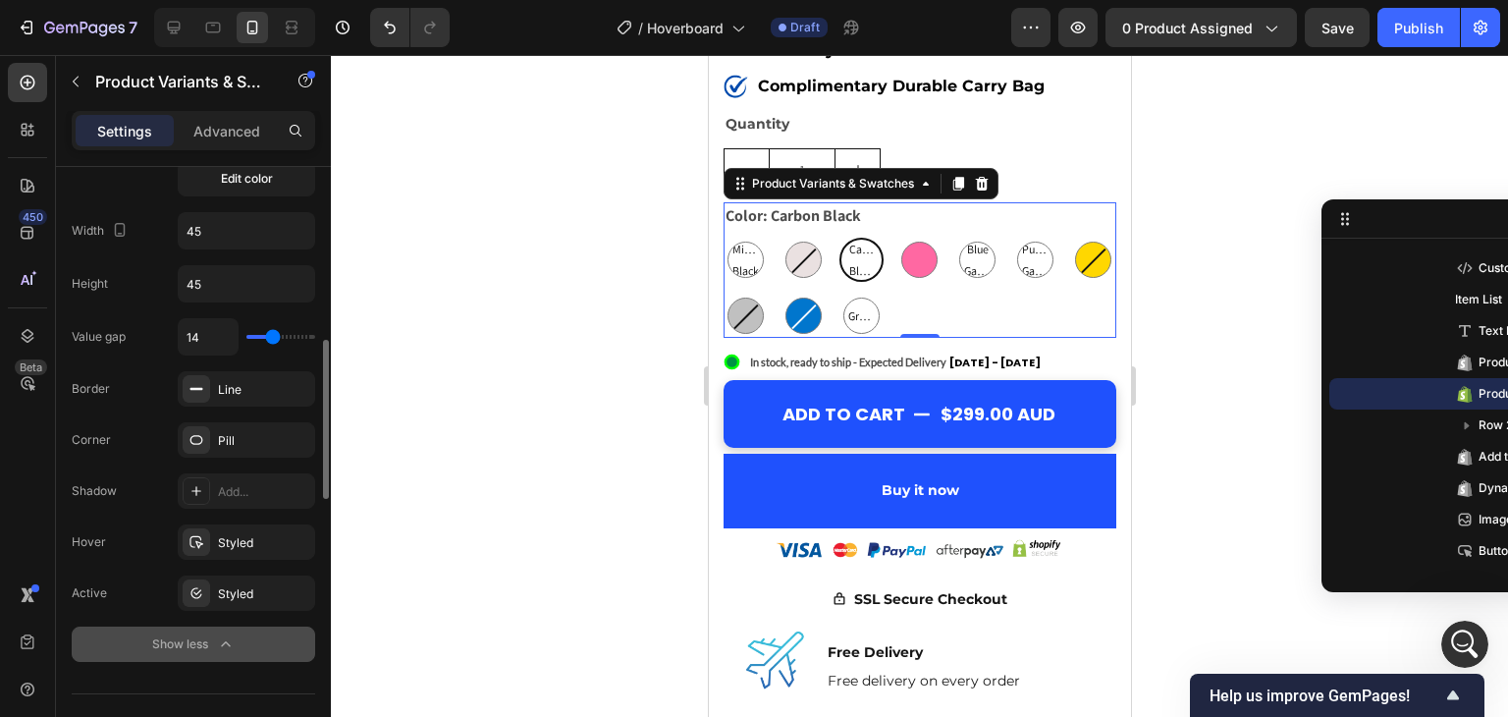
type input "9"
type input "8"
type input "7"
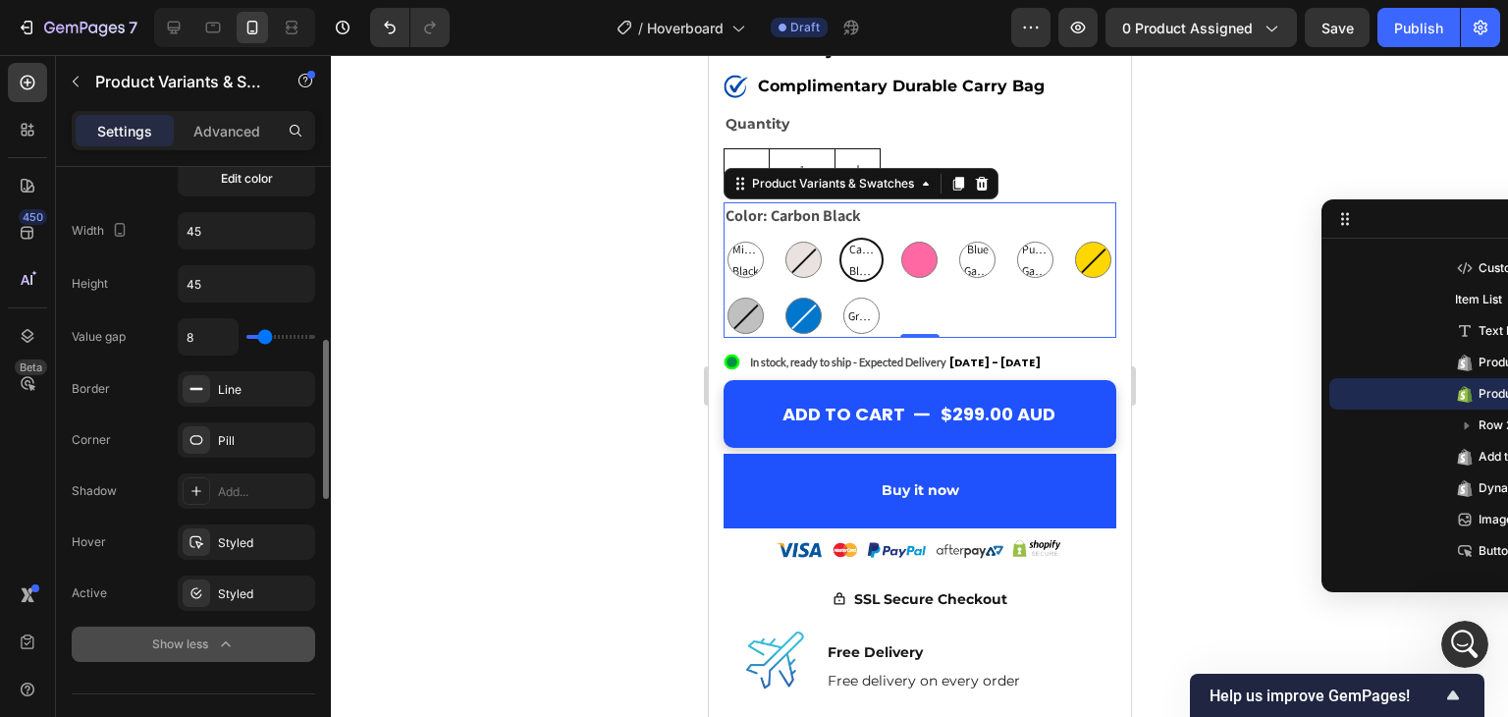
type input "7"
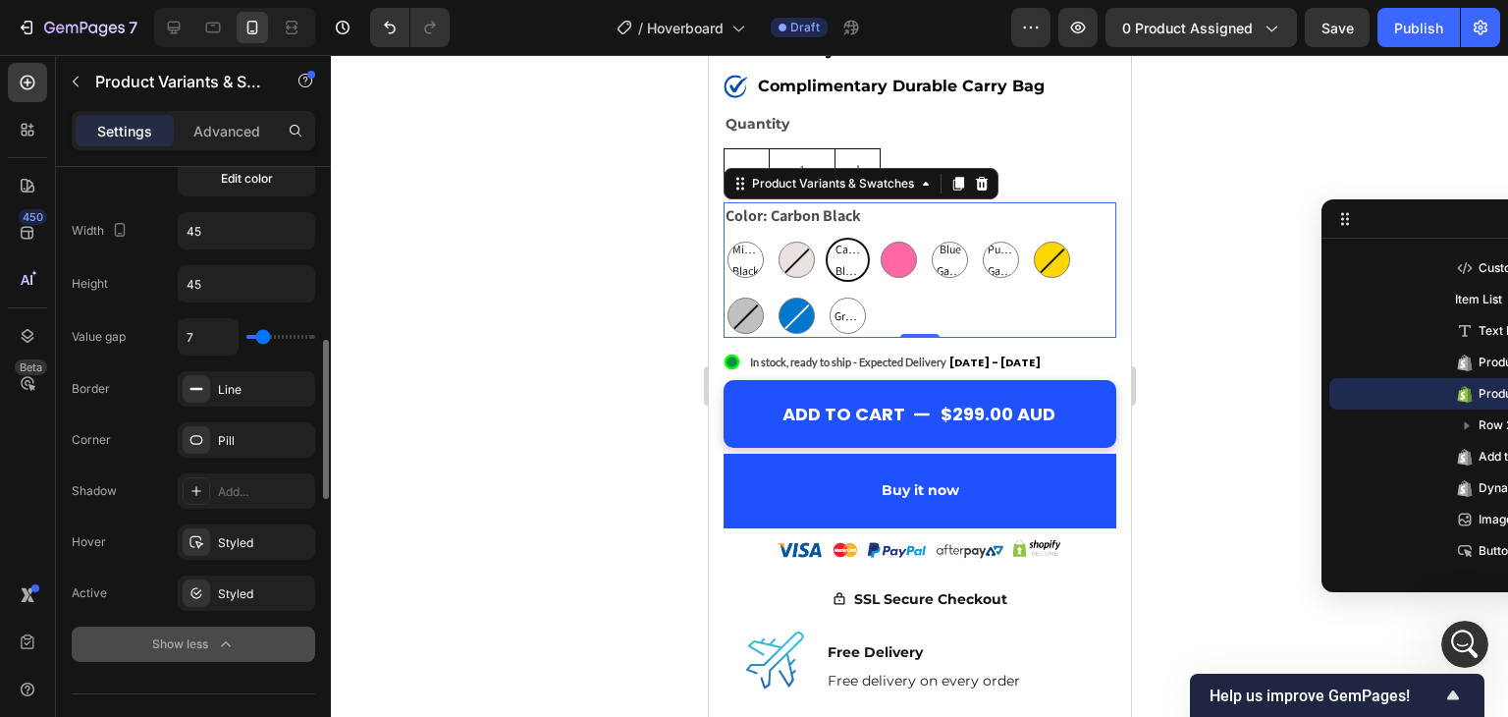
type input "6"
type input "7"
click at [263, 335] on input "range" at bounding box center [280, 337] width 69 height 4
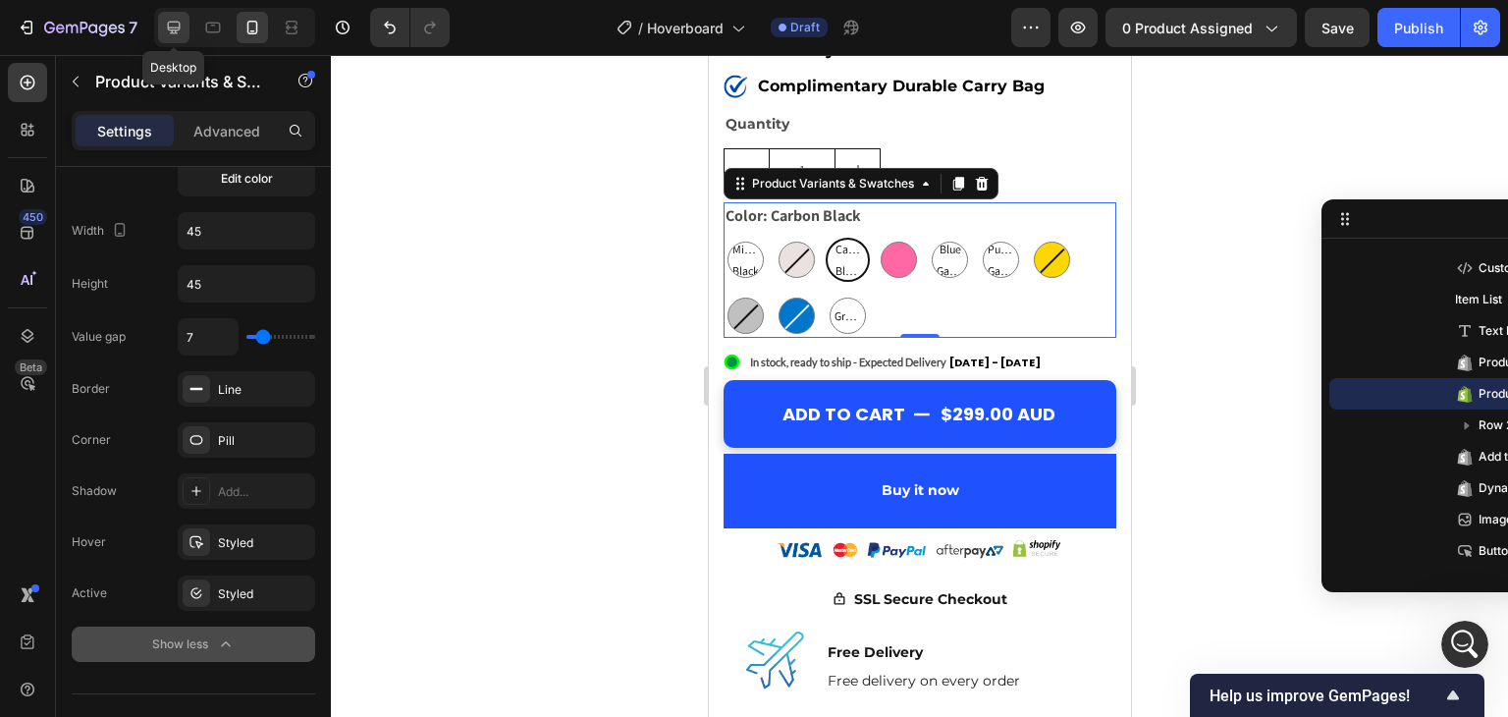
click at [173, 18] on icon at bounding box center [174, 28] width 20 height 20
type input "14"
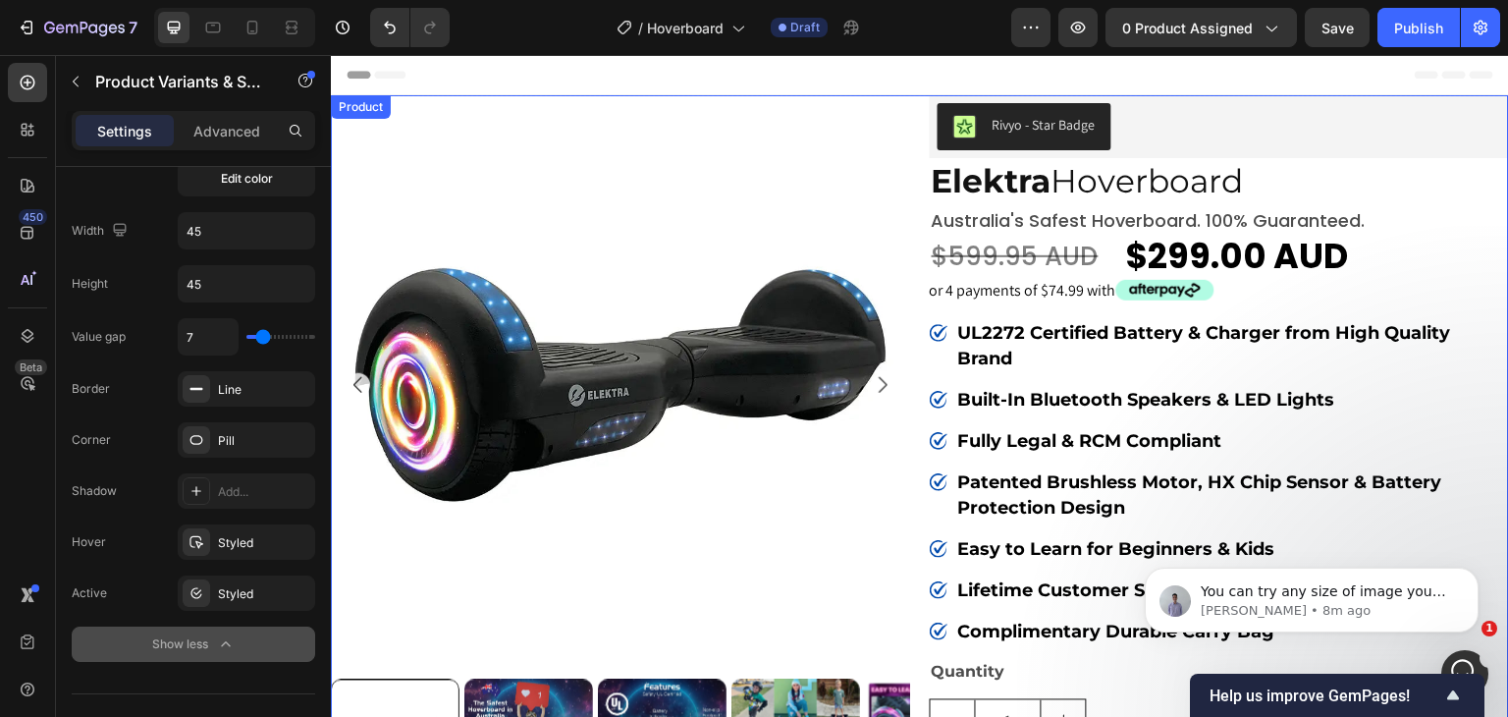
click at [911, 172] on div "Product Images Rivyo - Star Badge Rivyo Elektra Hoverboard Heading [GEOGRAPHIC_…" at bounding box center [920, 618] width 1178 height 1046
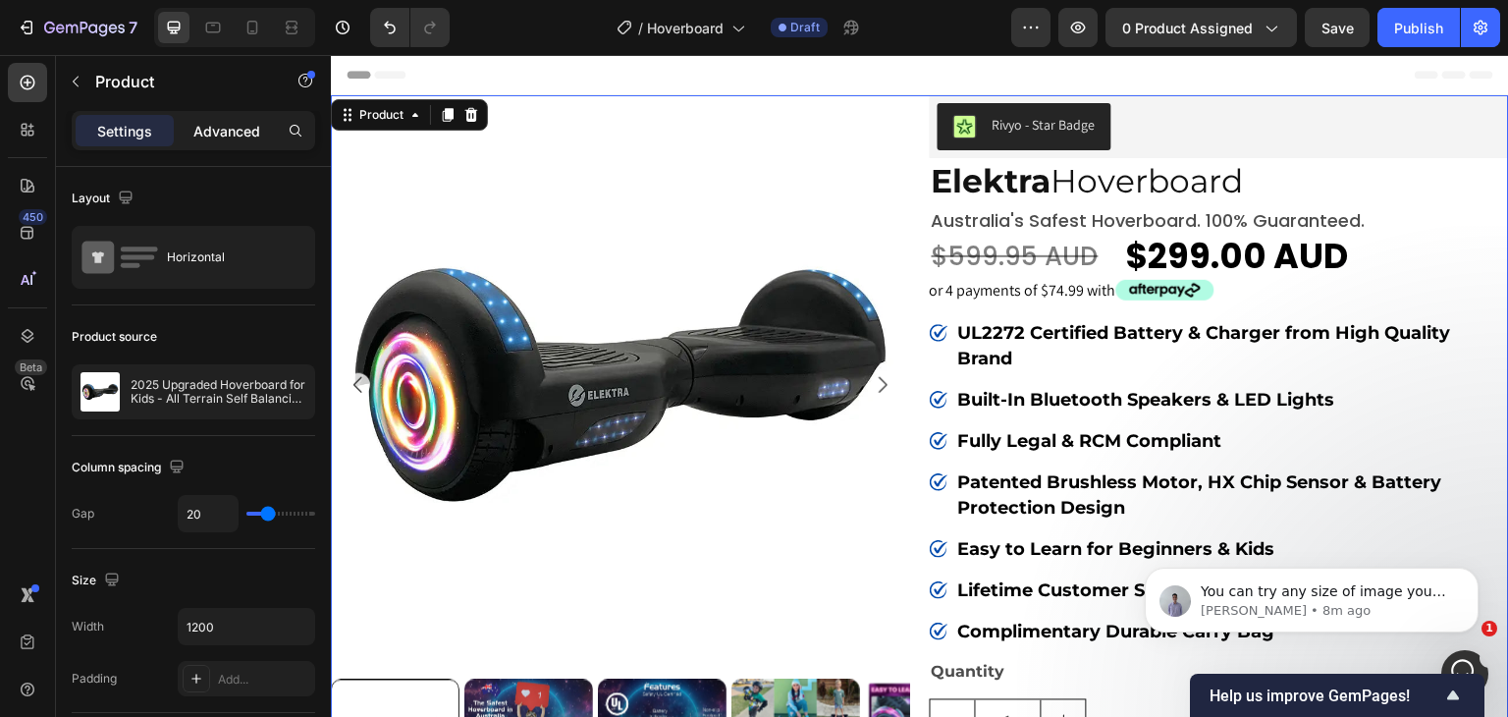
click at [199, 131] on p "Advanced" at bounding box center [226, 131] width 67 height 21
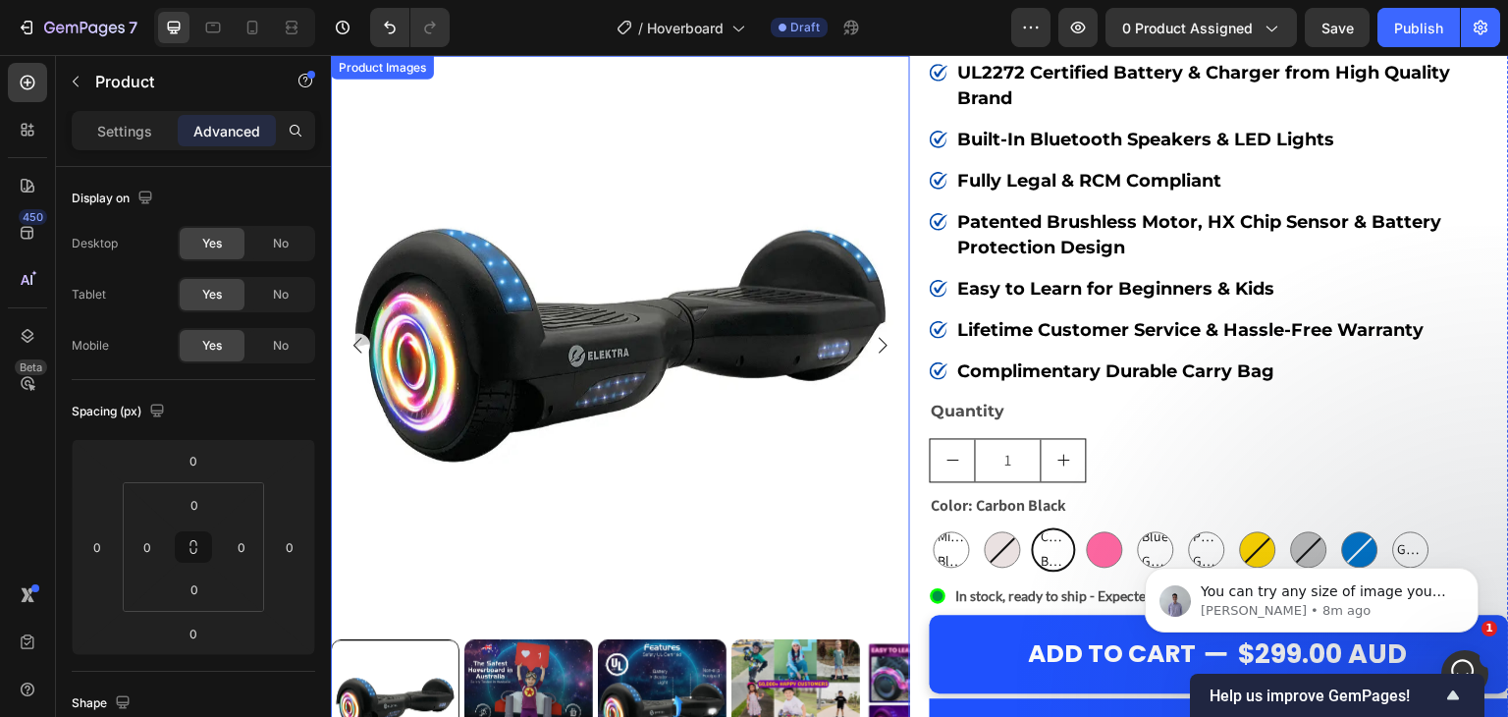
scroll to position [393, 0]
